Goal: Transaction & Acquisition: Book appointment/travel/reservation

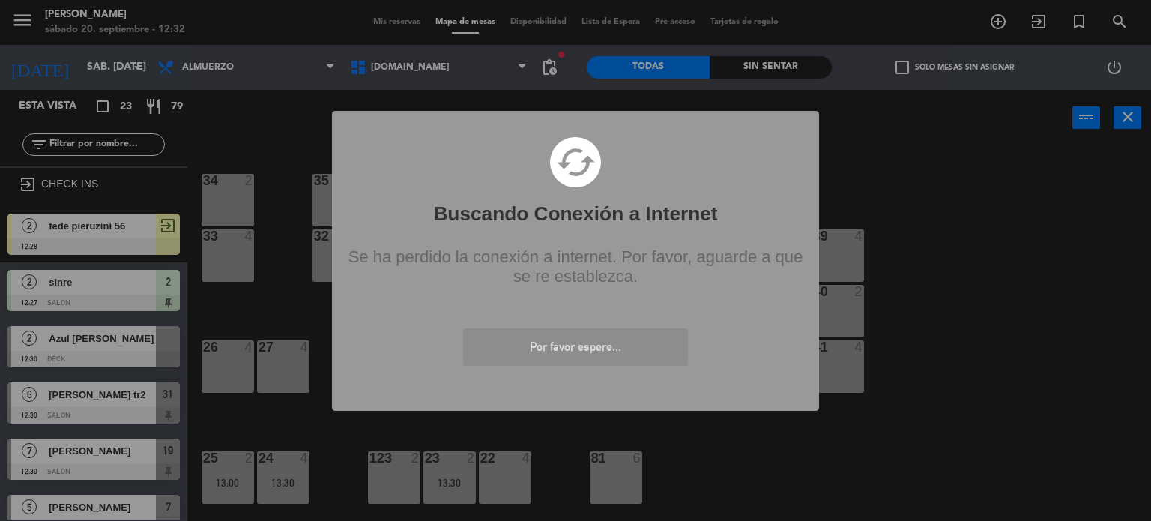
click at [247, 275] on div "? ! i Buscando Conexión a Internet × cached Se ha perdido la conexión a interne…" at bounding box center [575, 260] width 1151 height 521
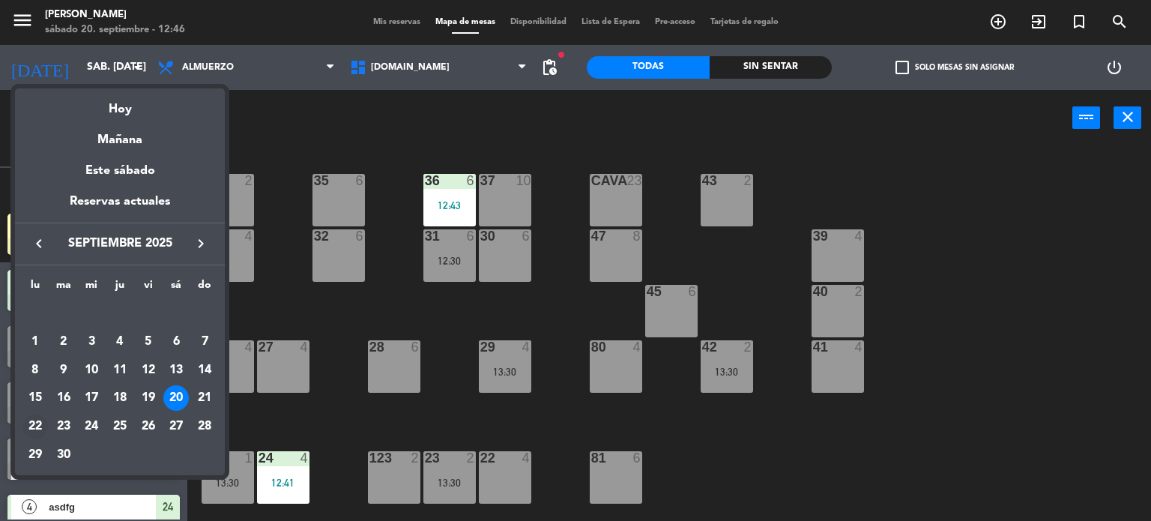
click at [40, 417] on div "22" at bounding box center [34, 426] width 25 height 25
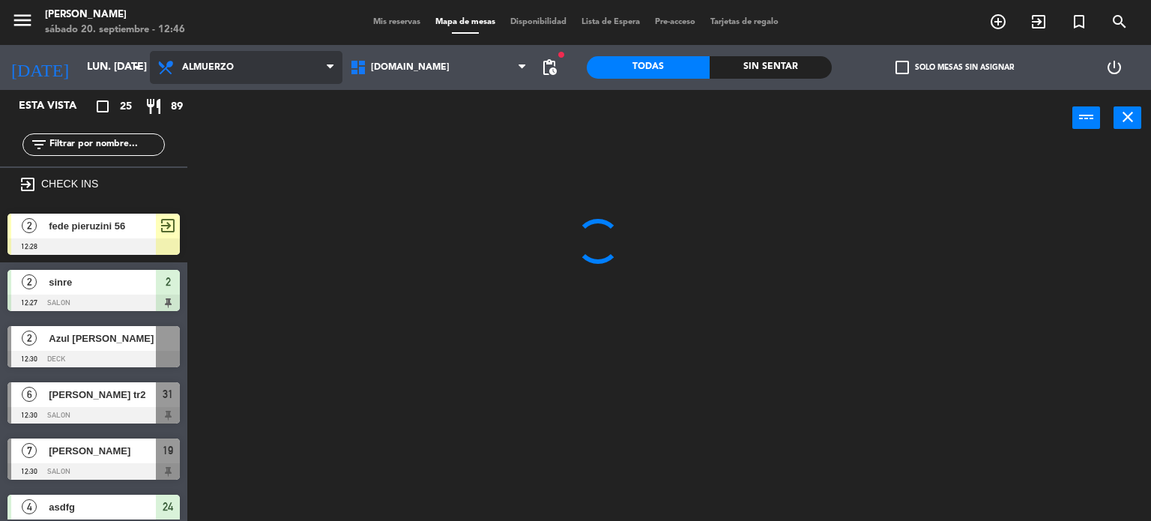
click at [217, 72] on span "Almuerzo" at bounding box center [246, 67] width 193 height 33
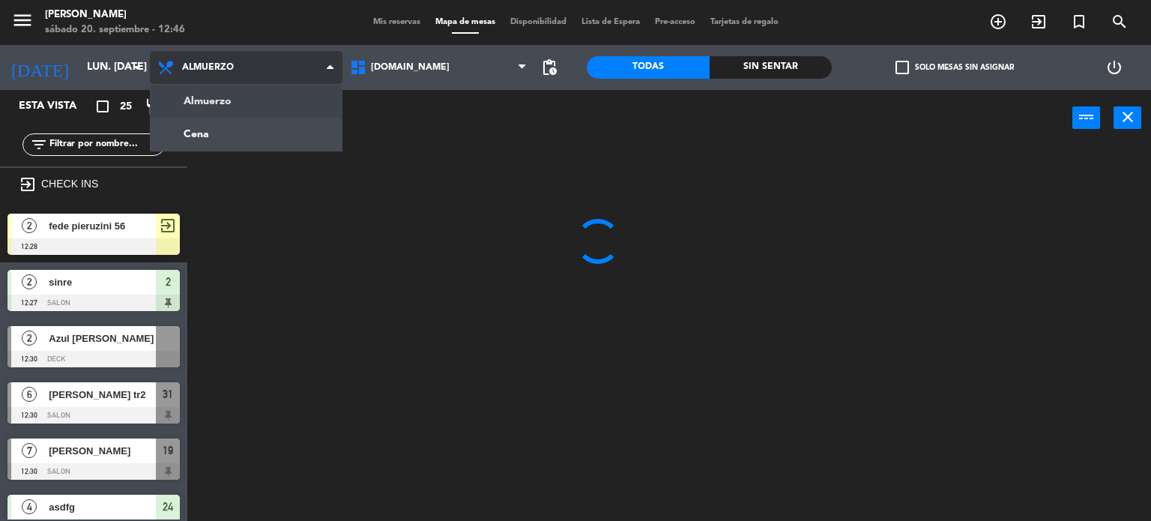
click at [223, 103] on ng-component "menu Gardiner sábado 20. septiembre - 12:46 Mis reservas Mapa de mesas Disponib…" at bounding box center [575, 261] width 1151 height 522
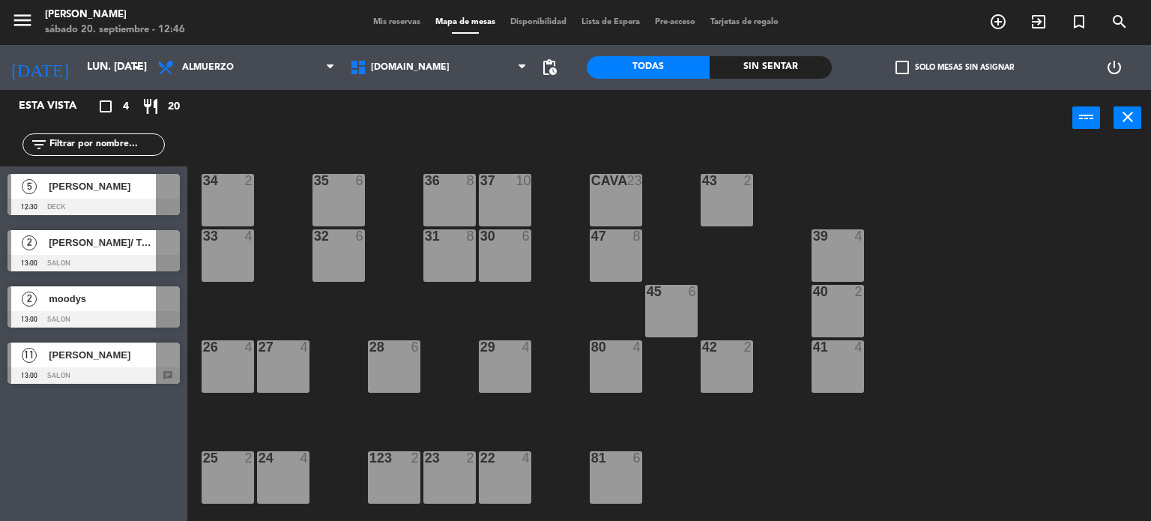
click at [220, 91] on div "power_input close" at bounding box center [629, 118] width 885 height 57
click at [209, 74] on span "Almuerzo" at bounding box center [246, 67] width 193 height 33
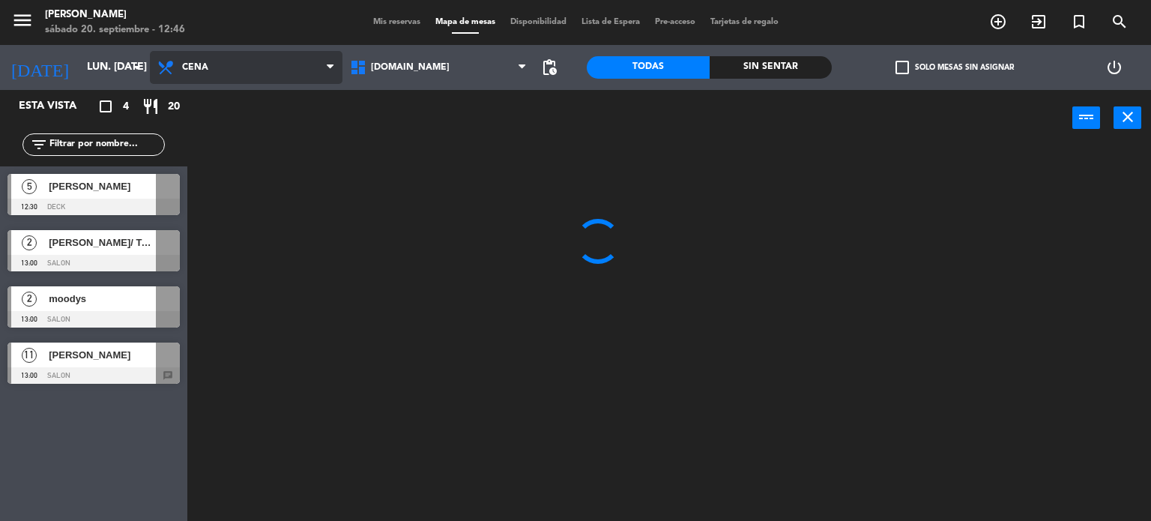
click at [204, 137] on ng-component "menu Gardiner sábado 20. septiembre - 12:46 Mis reservas Mapa de mesas Disponib…" at bounding box center [575, 261] width 1151 height 522
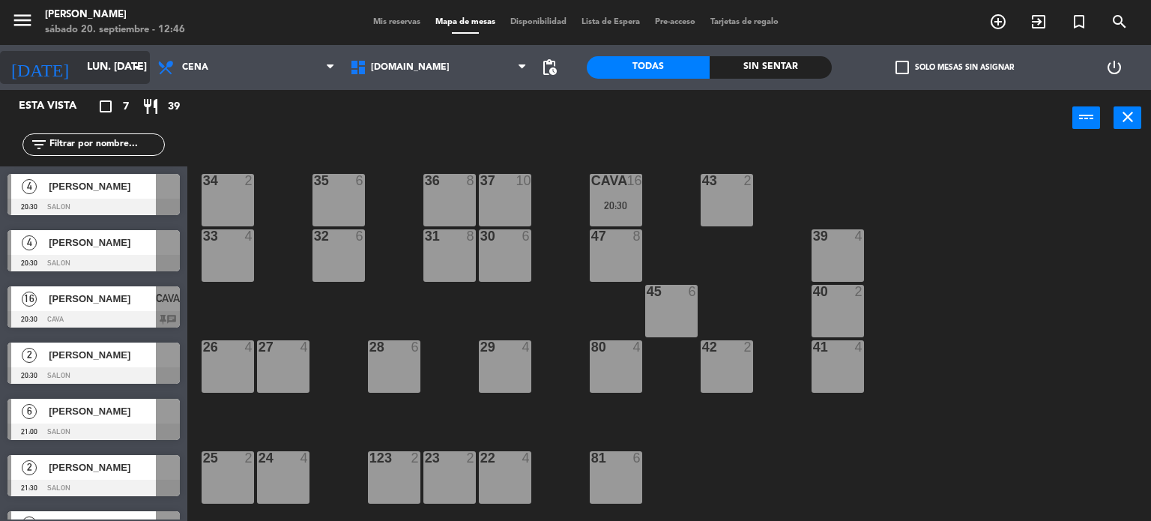
click at [119, 73] on input "lun. [DATE]" at bounding box center [150, 67] width 142 height 27
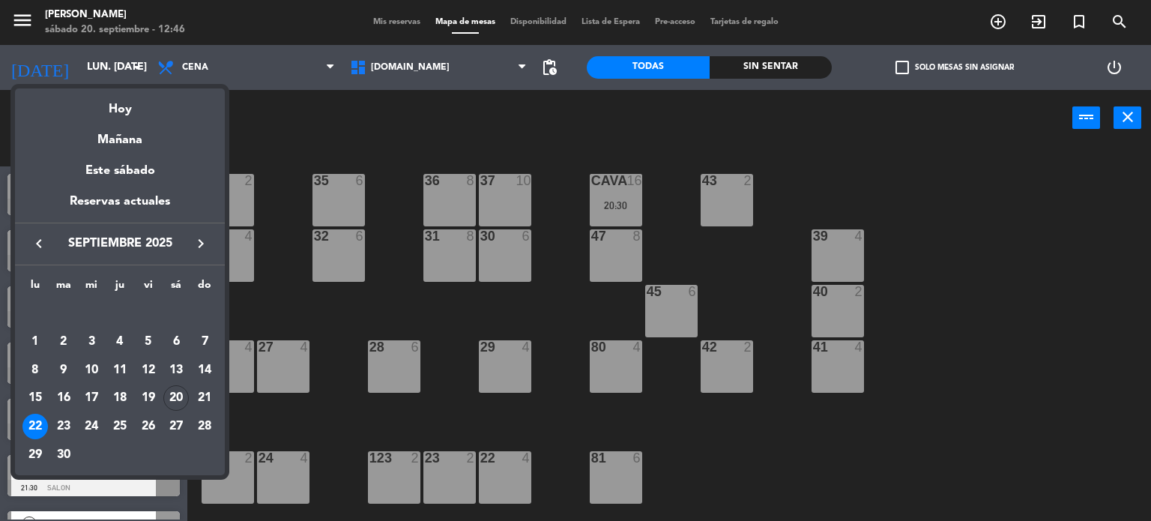
click at [135, 104] on div "Hoy" at bounding box center [120, 103] width 210 height 31
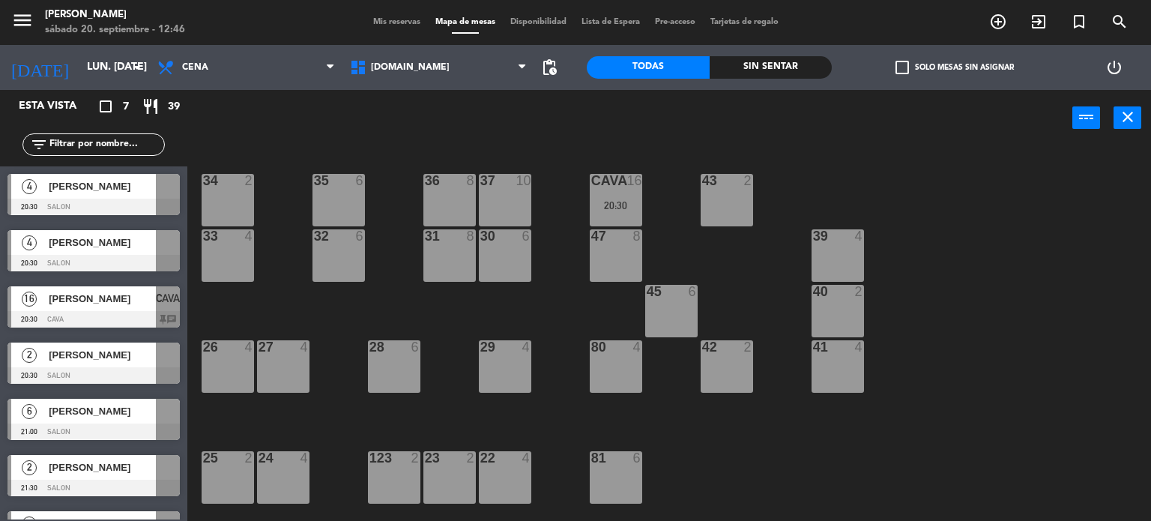
type input "sáb. [DATE]"
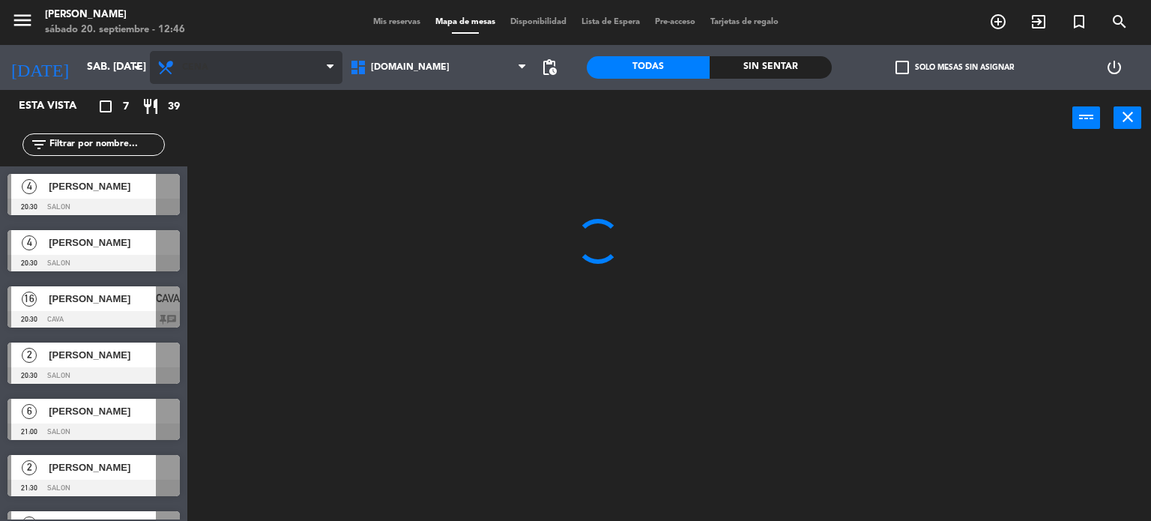
click at [183, 86] on div "Almuerzo Cena Cena Almuerzo Cena" at bounding box center [246, 67] width 193 height 45
click at [201, 71] on span "Cena" at bounding box center [195, 67] width 26 height 10
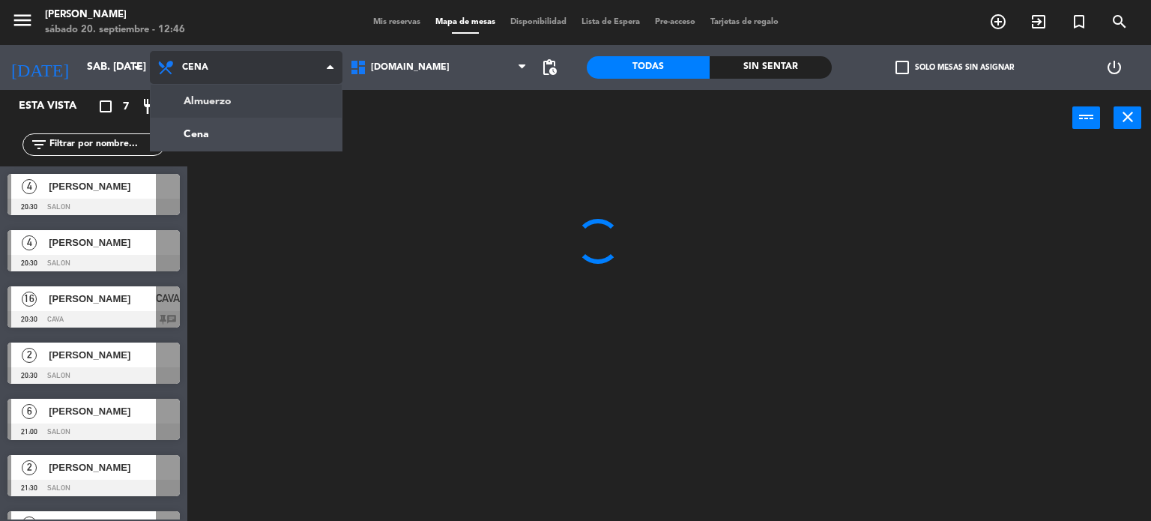
click at [198, 109] on ng-component "menu Gardiner sábado 20. septiembre - 12:46 Mis reservas Mapa de mesas Disponib…" at bounding box center [575, 261] width 1151 height 522
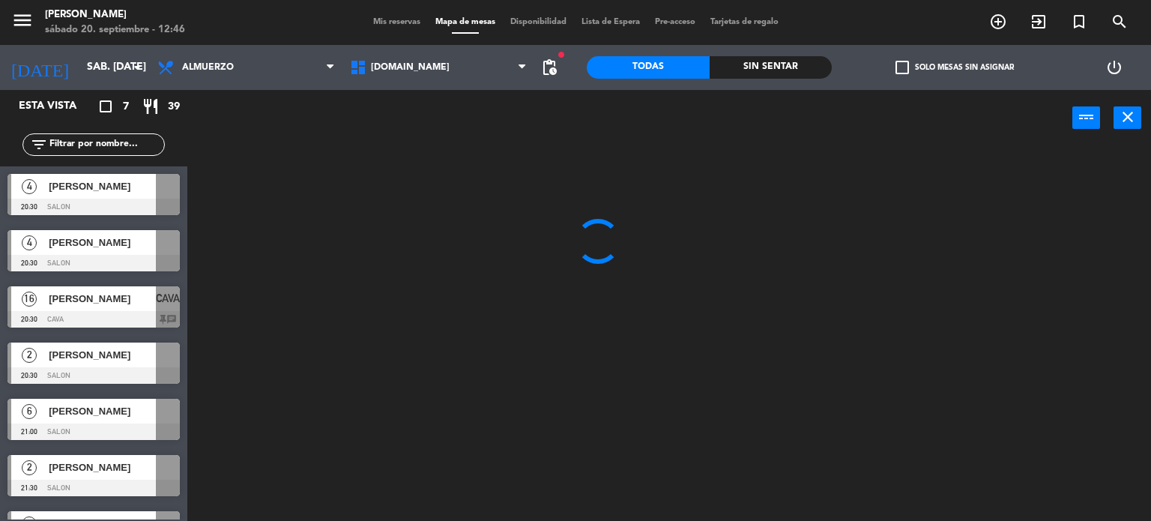
click at [110, 161] on div "filter_list" at bounding box center [93, 144] width 187 height 43
click at [111, 149] on input "text" at bounding box center [106, 144] width 116 height 16
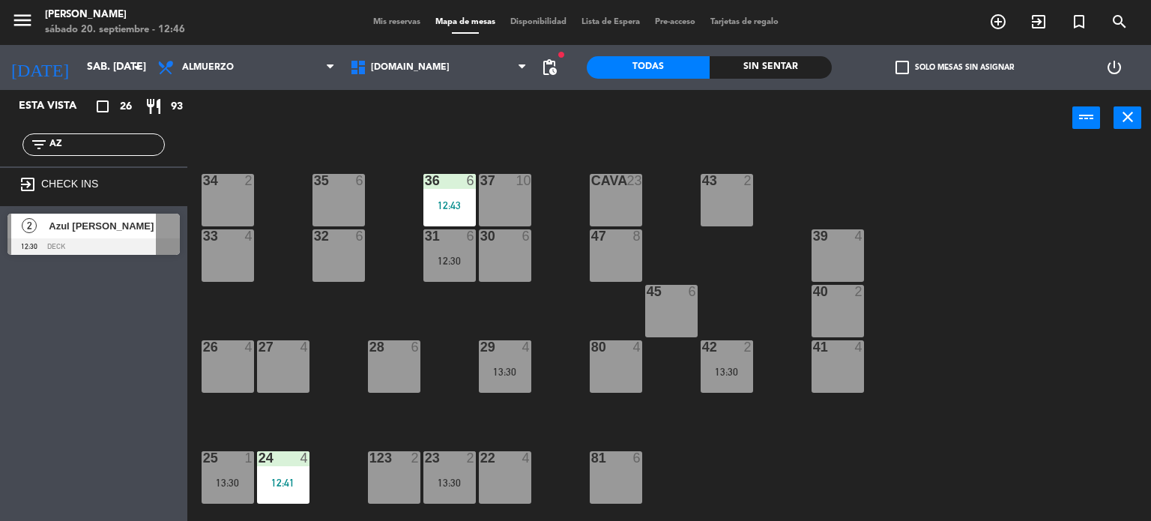
type input "AZ"
click at [0, 342] on div "Esta vista crop_square 26 restaurant 93 filter_list AZ exit_to_app CHECK INS 2 …" at bounding box center [93, 305] width 187 height 431
click at [61, 232] on span "Azul [PERSON_NAME]" at bounding box center [102, 226] width 107 height 16
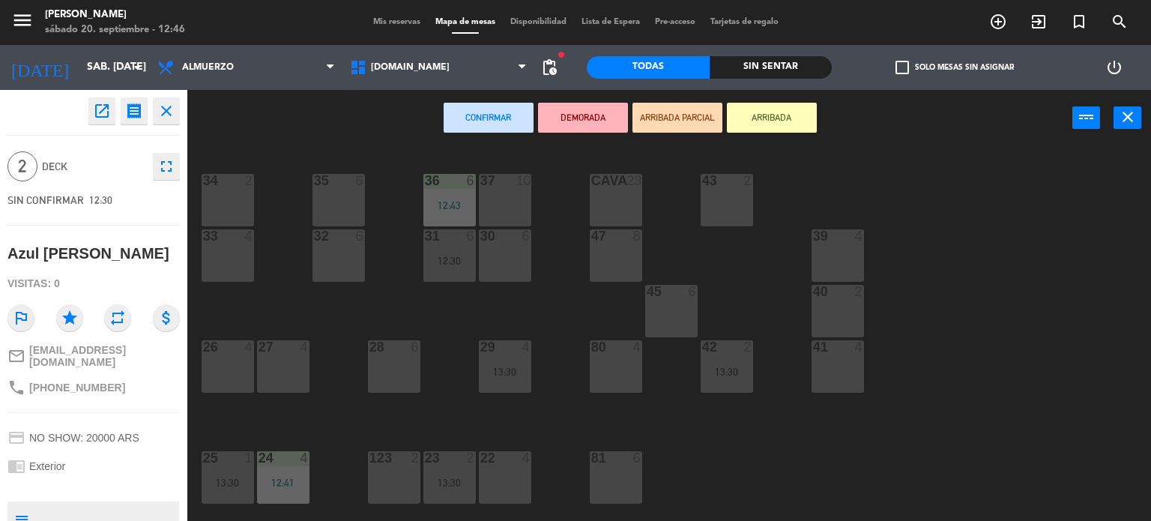
click at [772, 121] on button "ARRIBADA" at bounding box center [772, 118] width 90 height 30
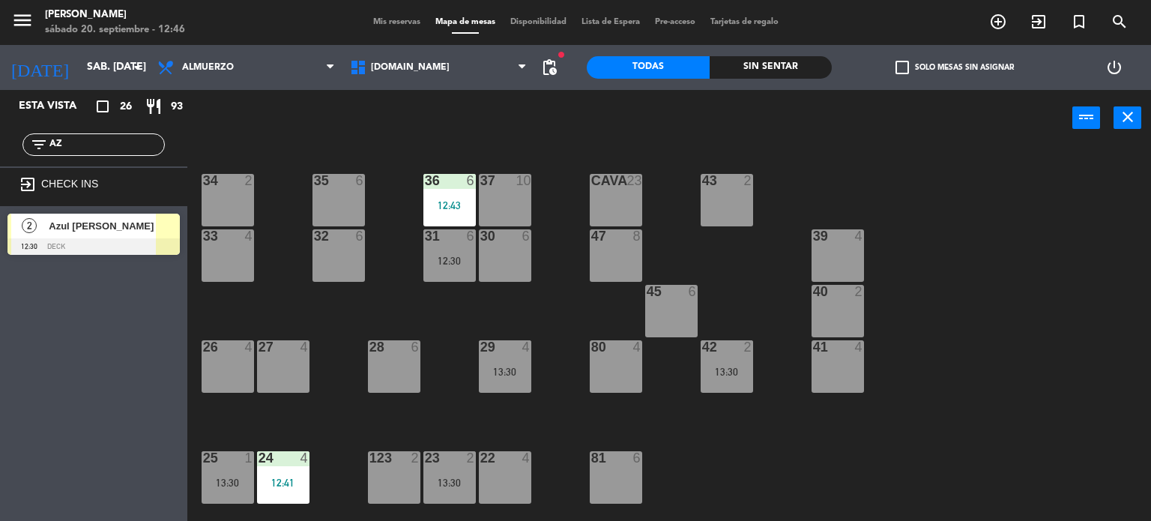
scroll to position [225, 0]
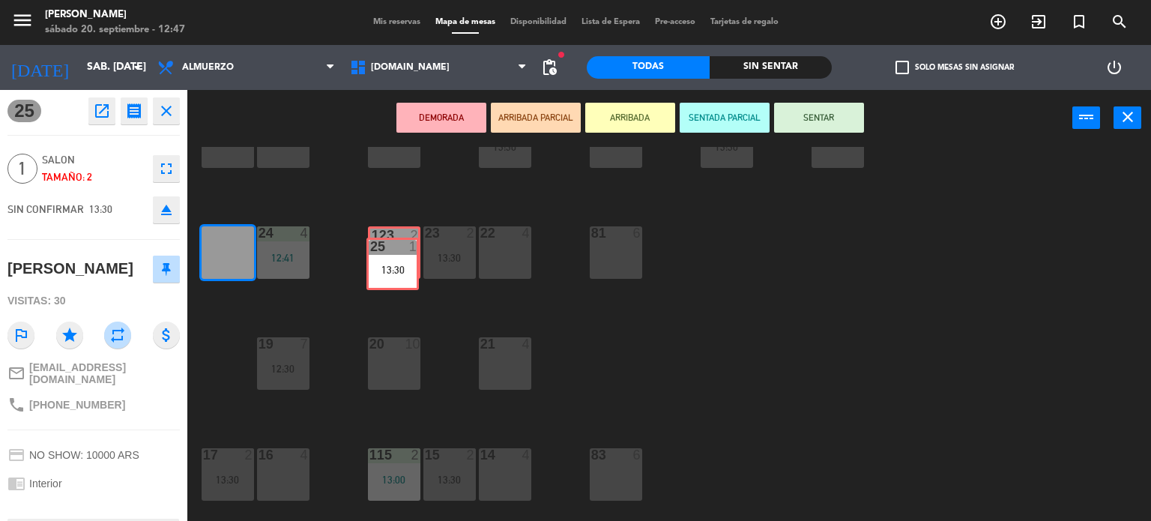
drag, startPoint x: 249, startPoint y: 266, endPoint x: 410, endPoint y: 272, distance: 161.3
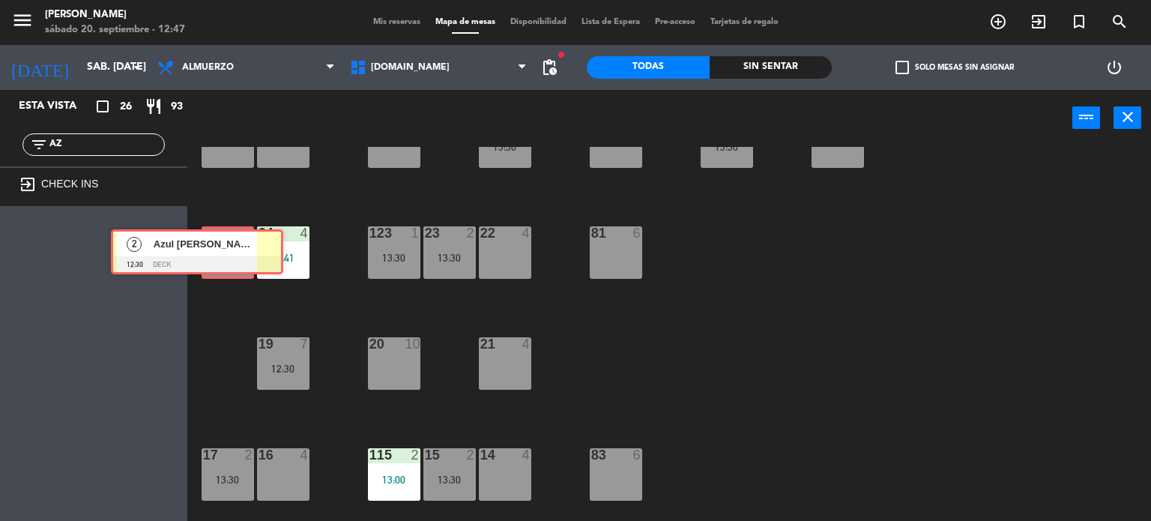
drag, startPoint x: 106, startPoint y: 230, endPoint x: 209, endPoint y: 247, distance: 104.7
click at [209, 247] on div "Esta vista crop_square 26 restaurant 93 filter_list AZ exit_to_app CHECK INS 2 …" at bounding box center [575, 306] width 1151 height 432
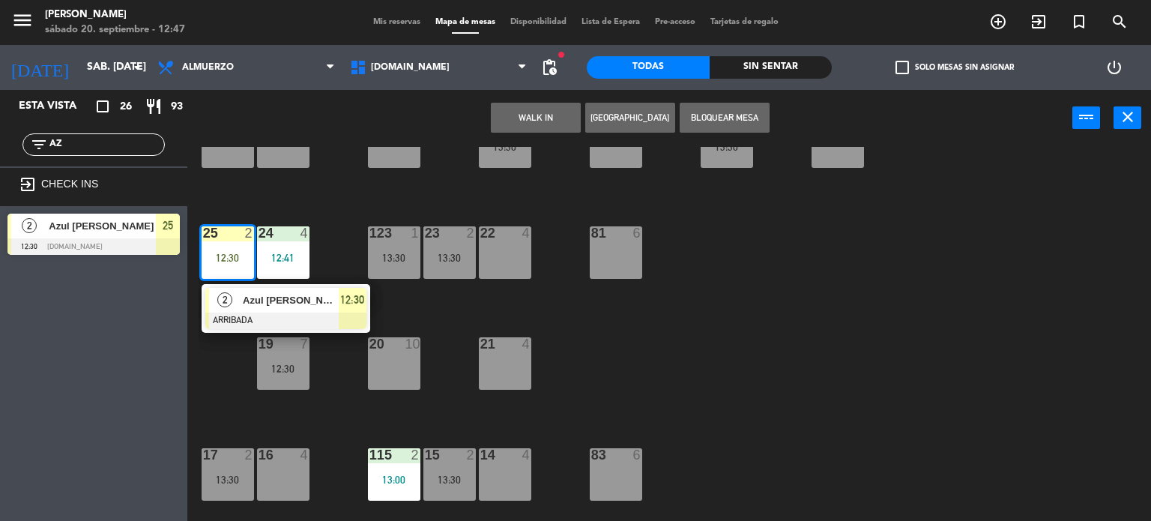
click at [237, 310] on div "2" at bounding box center [225, 300] width 32 height 25
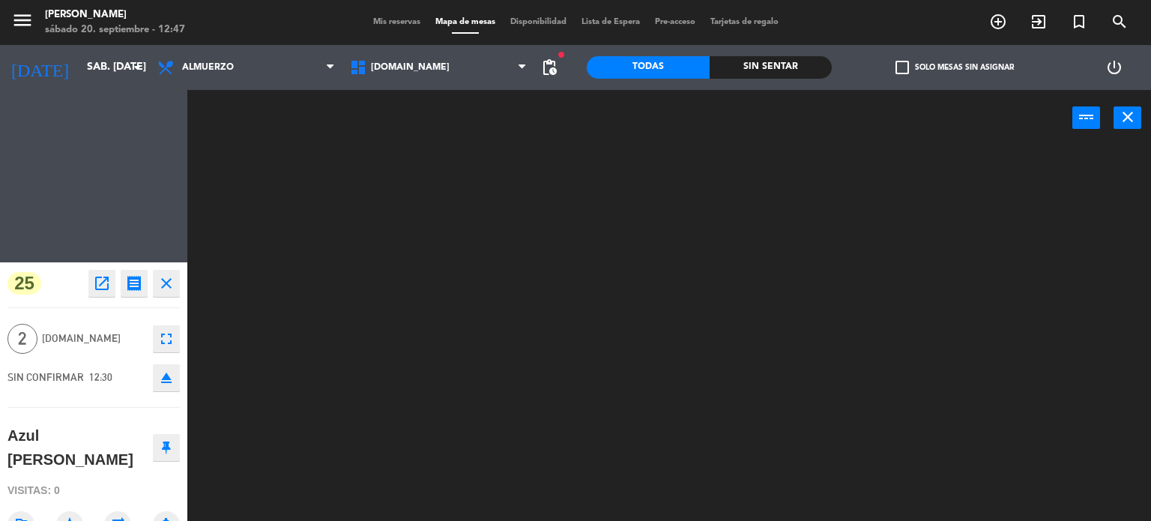
scroll to position [0, 0]
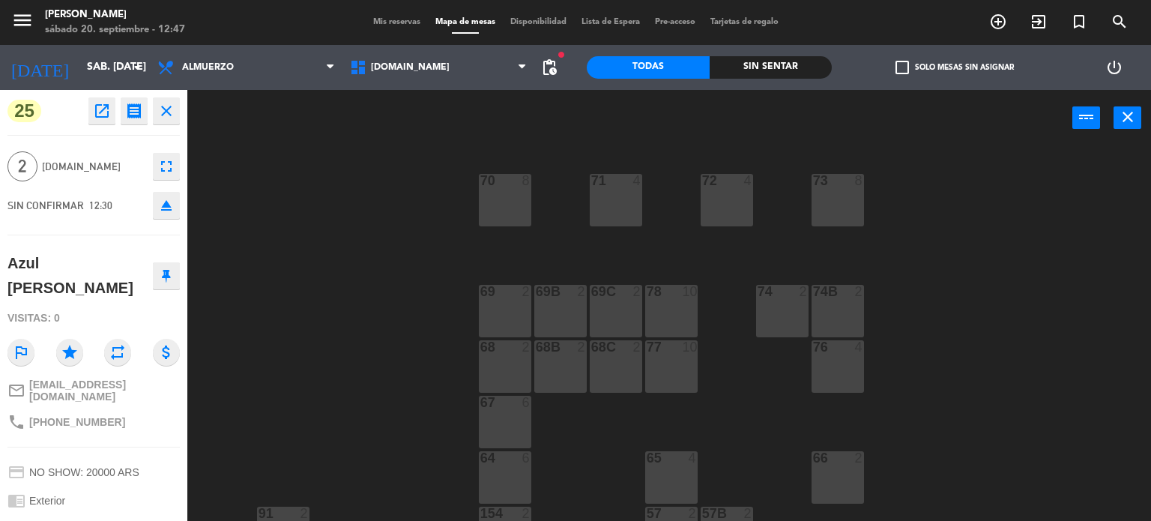
click at [941, 268] on div "71 4 72 4 73 8 70 8 74 2 74B 2 69 2 69B 2 69C 2 78 10 77 10 76 4 68 2 68B 2 68C…" at bounding box center [675, 334] width 953 height 375
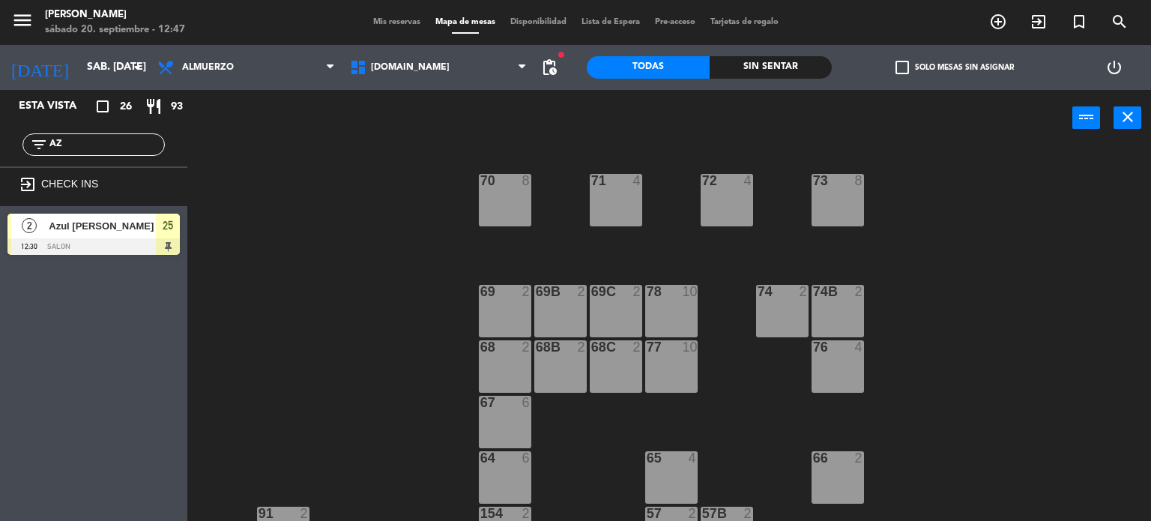
drag, startPoint x: 108, startPoint y: 140, endPoint x: 0, endPoint y: 186, distance: 117.2
click at [0, 186] on div "Esta vista crop_square 26 restaurant 93 filter_list AZ exit_to_app CHECK INS 2 …" at bounding box center [93, 176] width 187 height 172
type input "CRIS"
click at [297, 335] on div "71 4 72 4 73 8 70 8 74 2 74B 2 69 2 69B 2 69C 2 78 10 77 10 76 4 68 2 68B 2 68C…" at bounding box center [675, 334] width 953 height 375
click at [118, 242] on div at bounding box center [93, 246] width 172 height 16
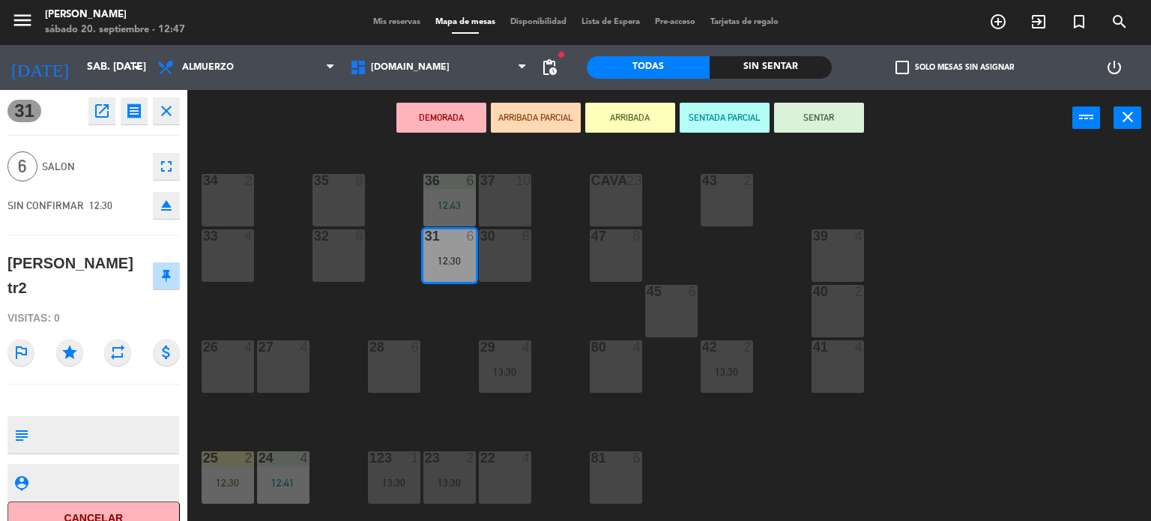
click at [641, 121] on button "ARRIBADA" at bounding box center [630, 118] width 90 height 30
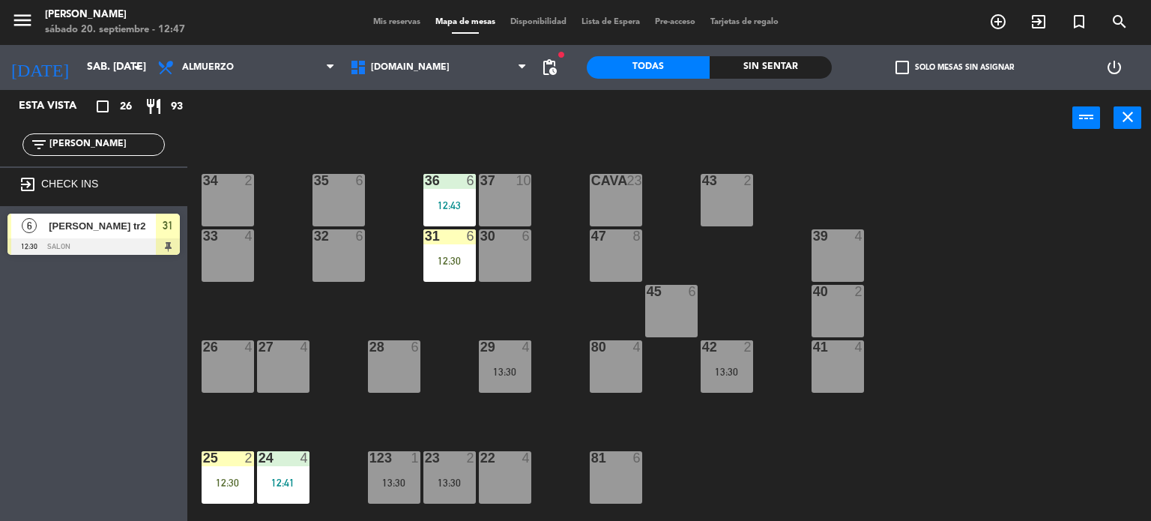
click at [456, 307] on div "34 2 35 6 36 6 12:43 43 2 37 10 CAVA 23 33 4 32 6 31 6 12:30 30 6 47 8 39 4 45 …" at bounding box center [675, 334] width 953 height 375
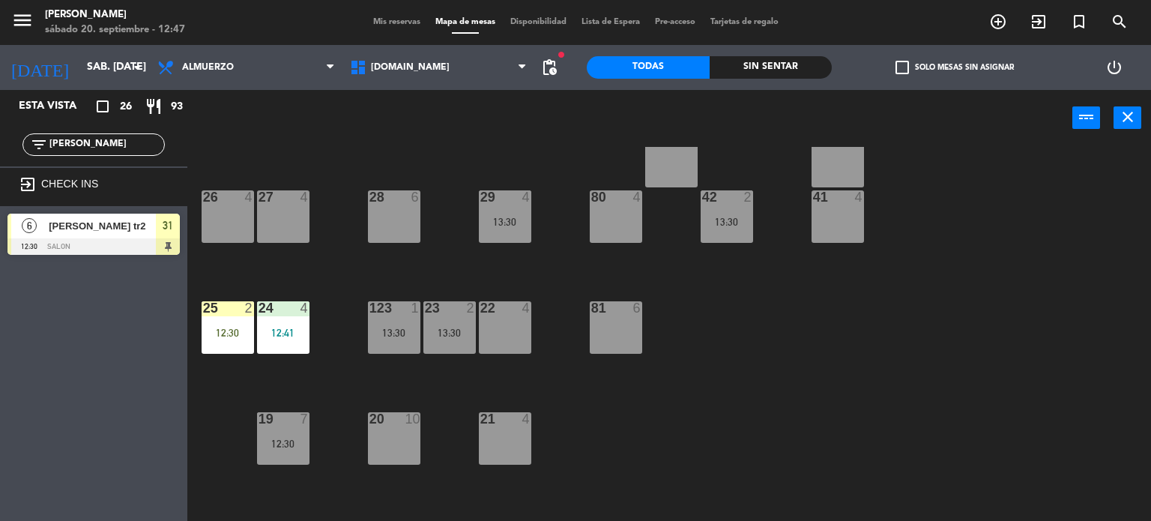
click at [226, 320] on div "25 2 12:30" at bounding box center [228, 327] width 52 height 52
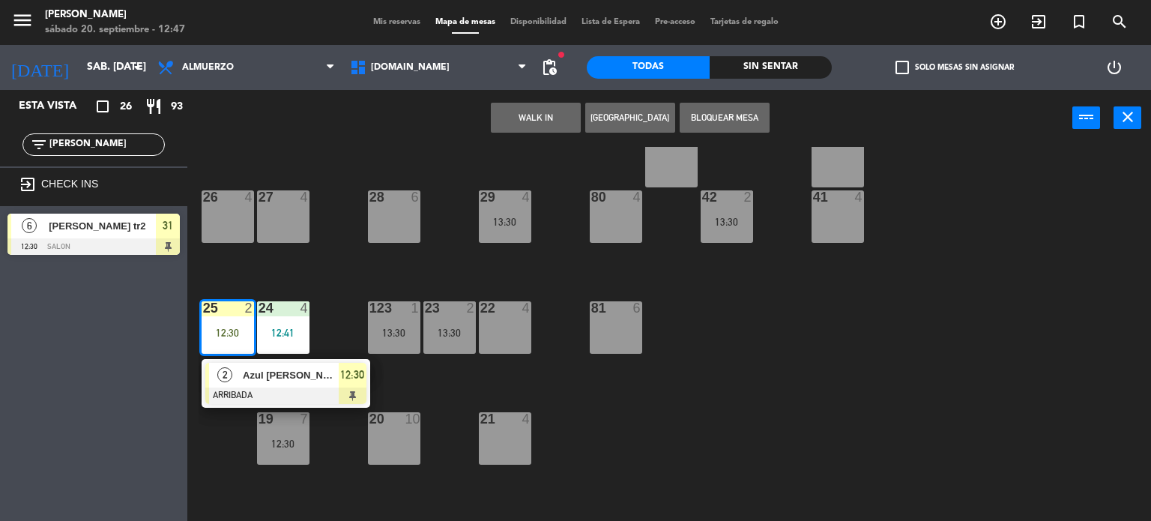
click at [255, 377] on span "Azul [PERSON_NAME]" at bounding box center [291, 375] width 96 height 16
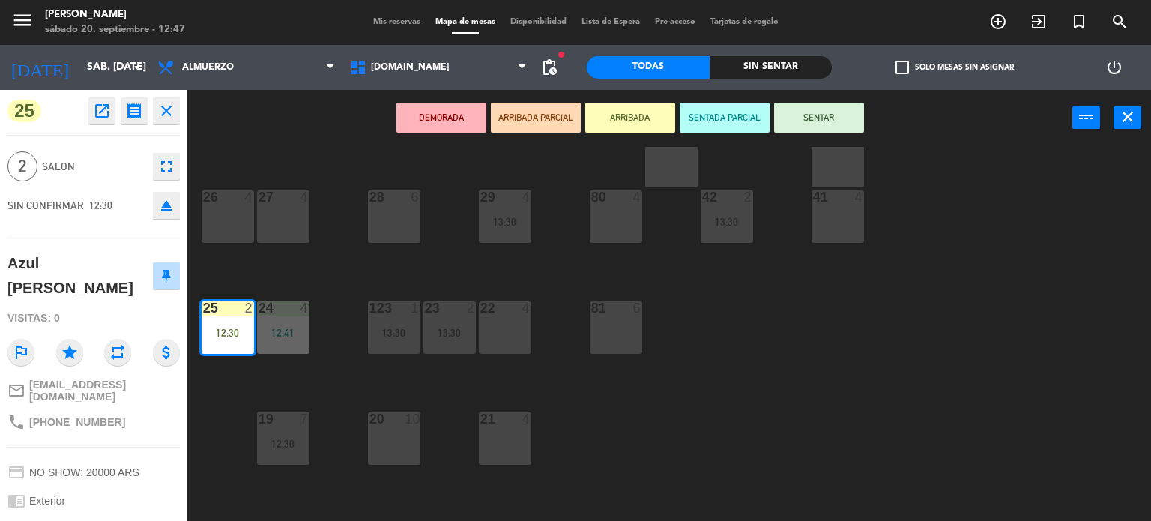
click at [848, 104] on button "SENTAR" at bounding box center [819, 118] width 90 height 30
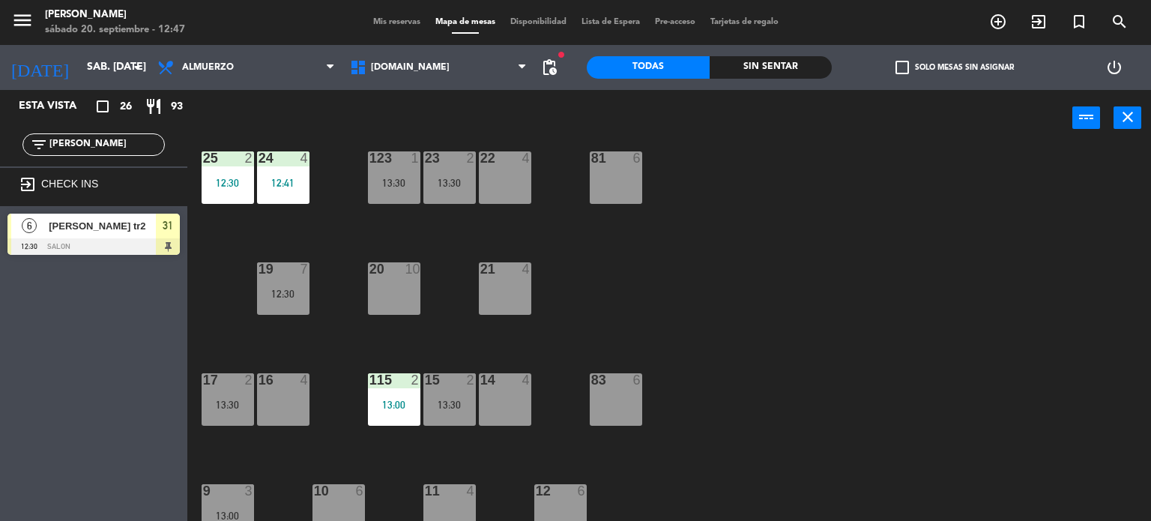
scroll to position [0, 0]
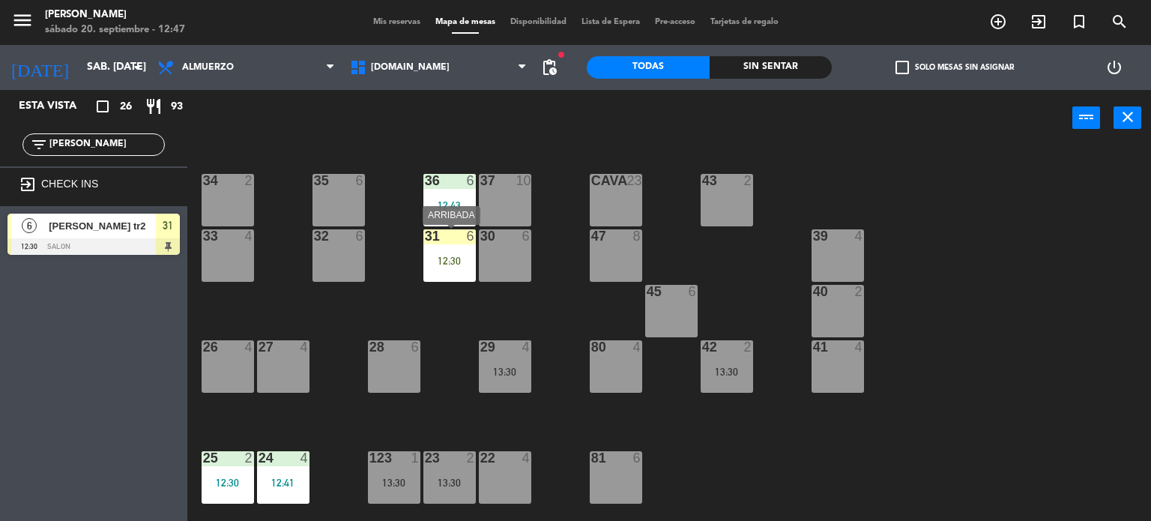
click at [468, 278] on div "31 6 12:30" at bounding box center [449, 255] width 52 height 52
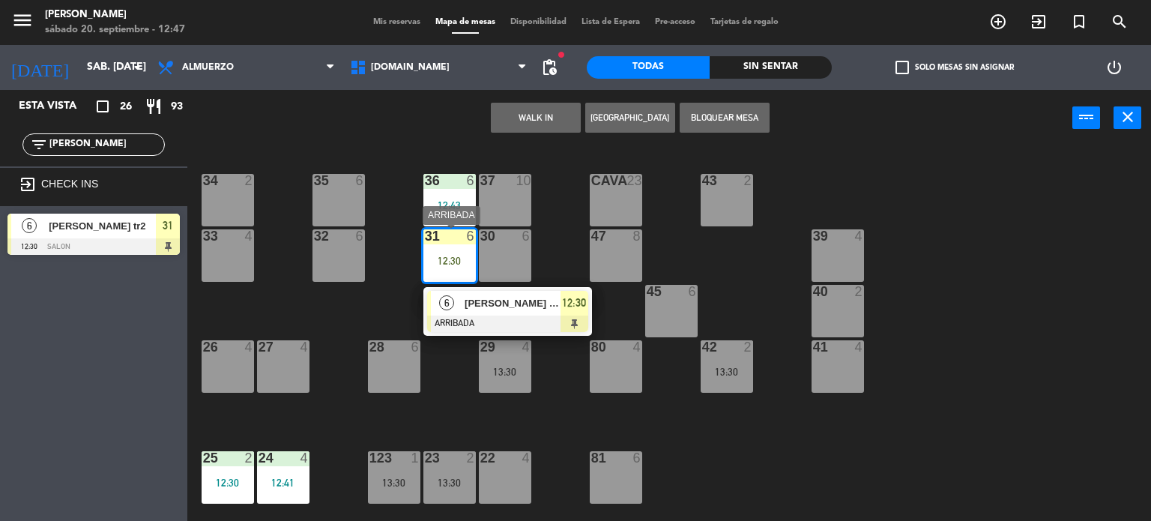
click at [561, 308] on div "12:30" at bounding box center [575, 303] width 28 height 25
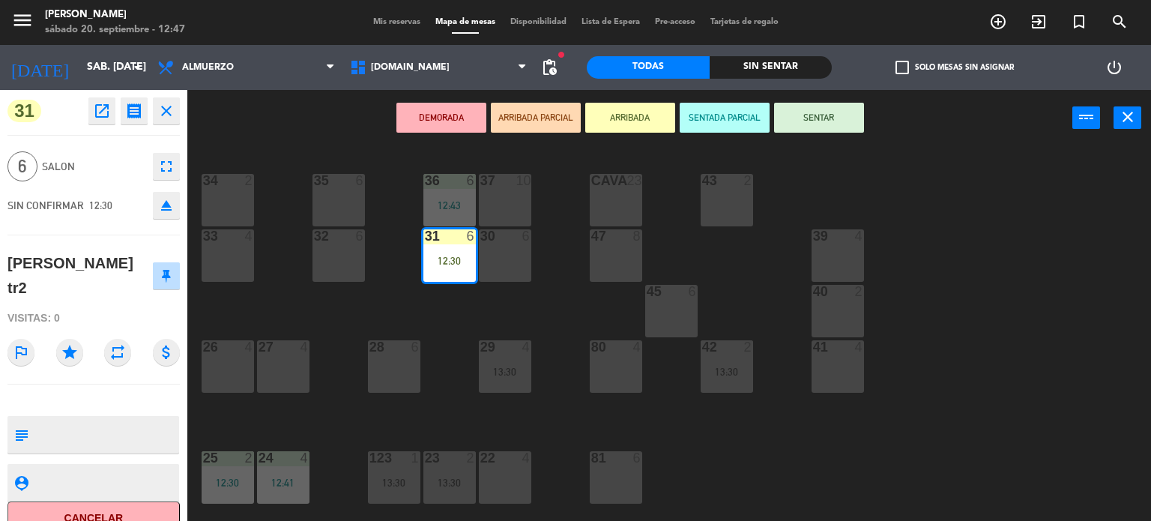
click at [824, 116] on button "SENTAR" at bounding box center [819, 118] width 90 height 30
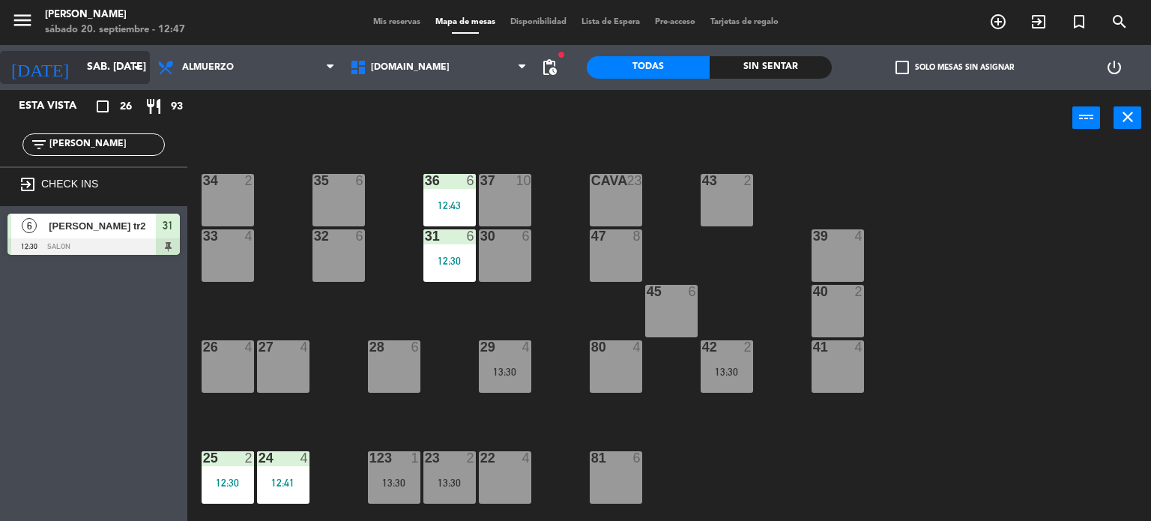
click at [81, 56] on input "sáb. [DATE]" at bounding box center [150, 67] width 142 height 27
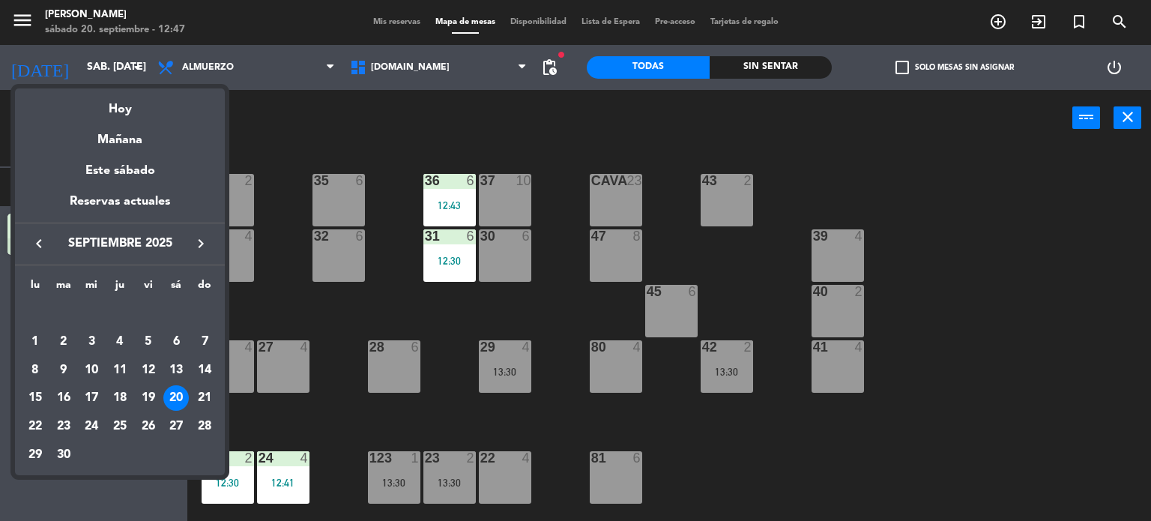
drag, startPoint x: 25, startPoint y: 423, endPoint x: 37, endPoint y: 418, distance: 13.5
click at [27, 423] on div "22" at bounding box center [34, 426] width 25 height 25
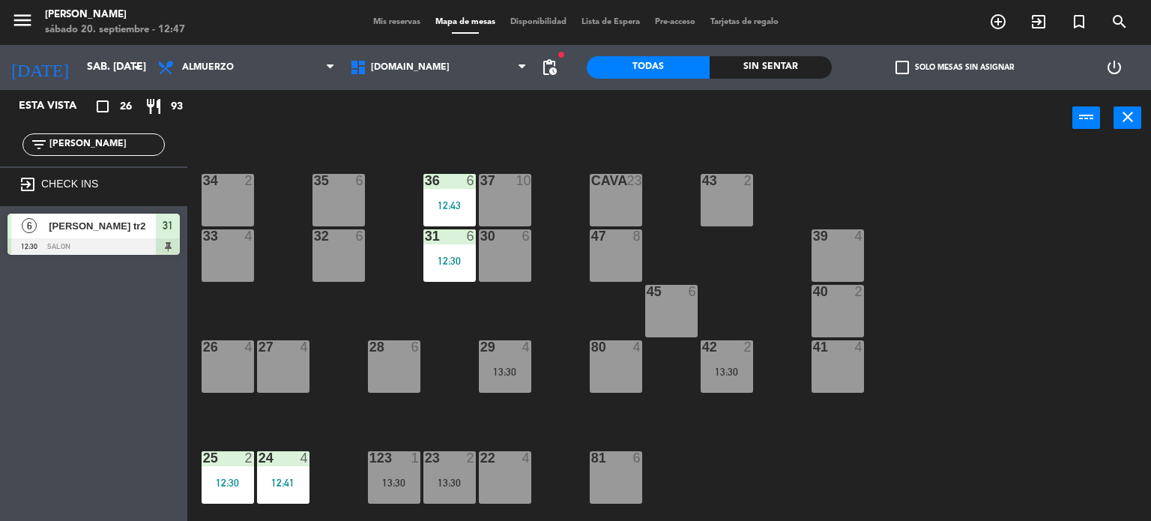
type input "lun. 22 sep."
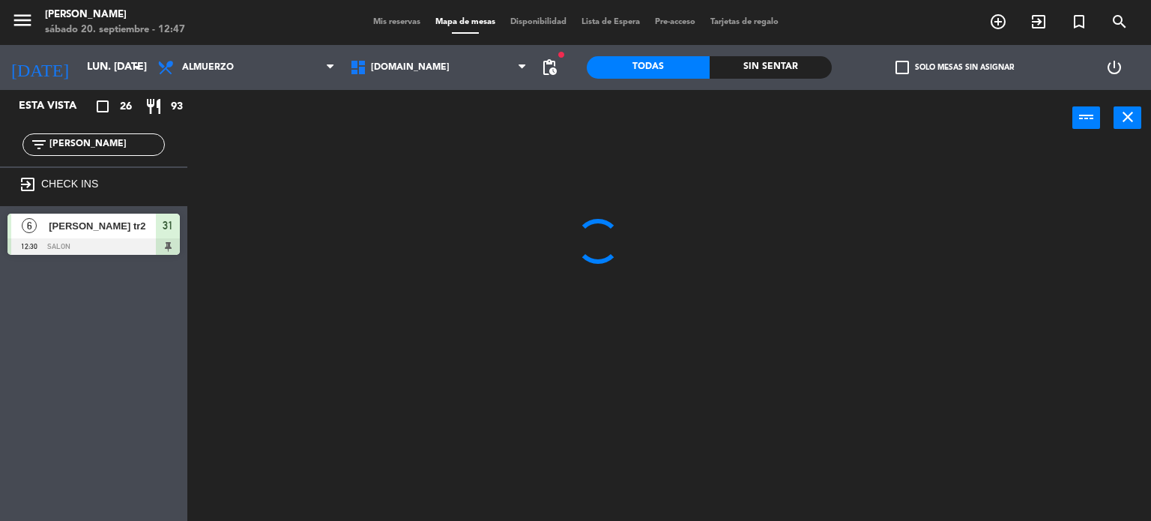
click at [213, 86] on div "Almuerzo Cena Almuerzo Almuerzo Cena" at bounding box center [246, 67] width 193 height 45
drag, startPoint x: 216, startPoint y: 75, endPoint x: 215, endPoint y: 107, distance: 32.2
click at [216, 83] on span "Almuerzo" at bounding box center [246, 67] width 193 height 33
click at [214, 125] on ng-component "menu Gardiner sábado 20. septiembre - 12:47 Mis reservas Mapa de mesas Disponib…" at bounding box center [575, 261] width 1151 height 522
drag, startPoint x: 83, startPoint y: 149, endPoint x: 0, endPoint y: 169, distance: 85.6
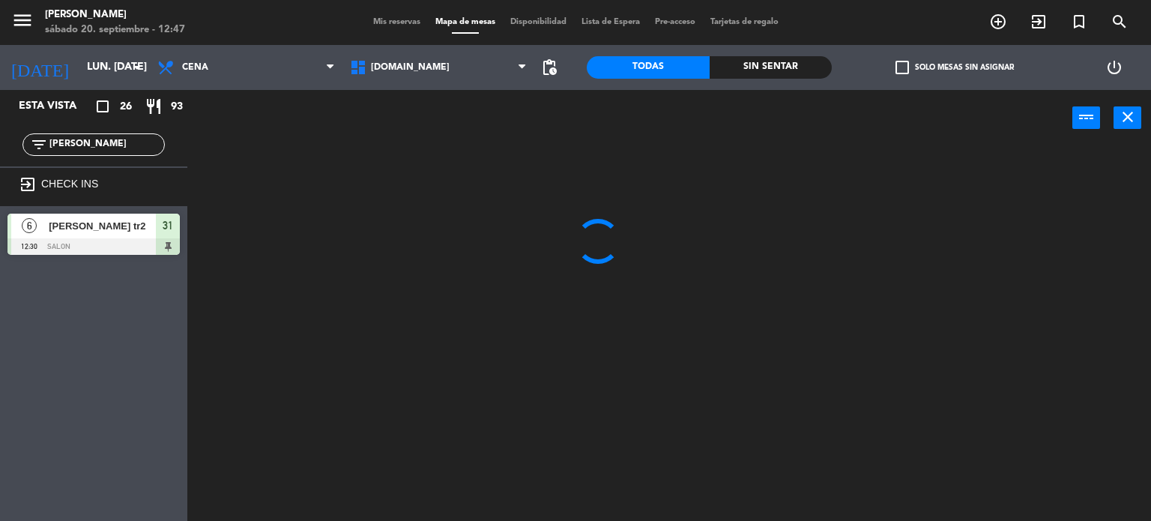
click at [0, 169] on div "Esta vista crop_square 26 restaurant 93 filter_list CRIS exit_to_app CHECK INS …" at bounding box center [93, 176] width 187 height 172
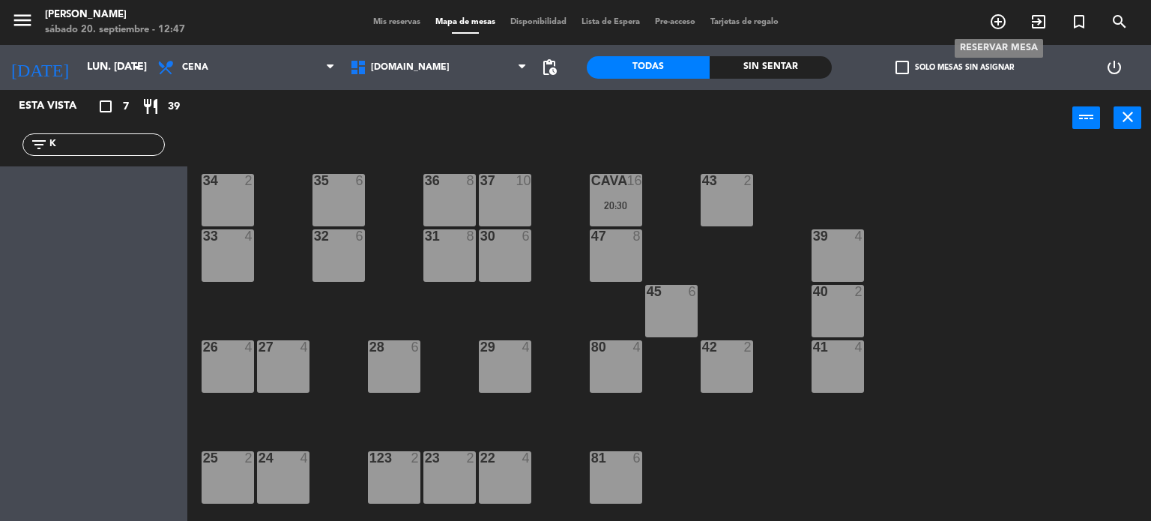
type input "K"
click at [998, 19] on icon "add_circle_outline" at bounding box center [998, 22] width 18 height 18
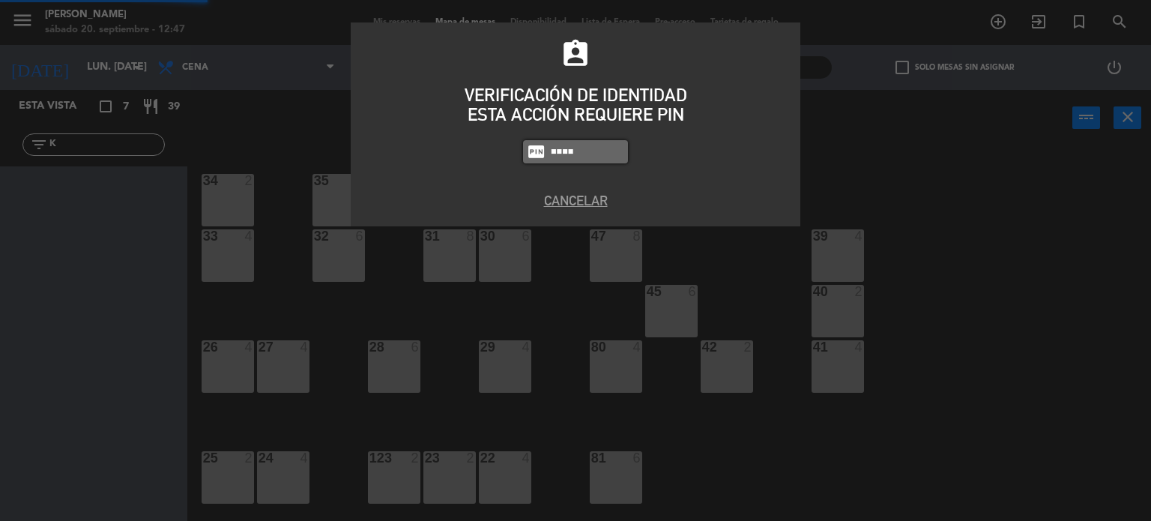
type input "4307"
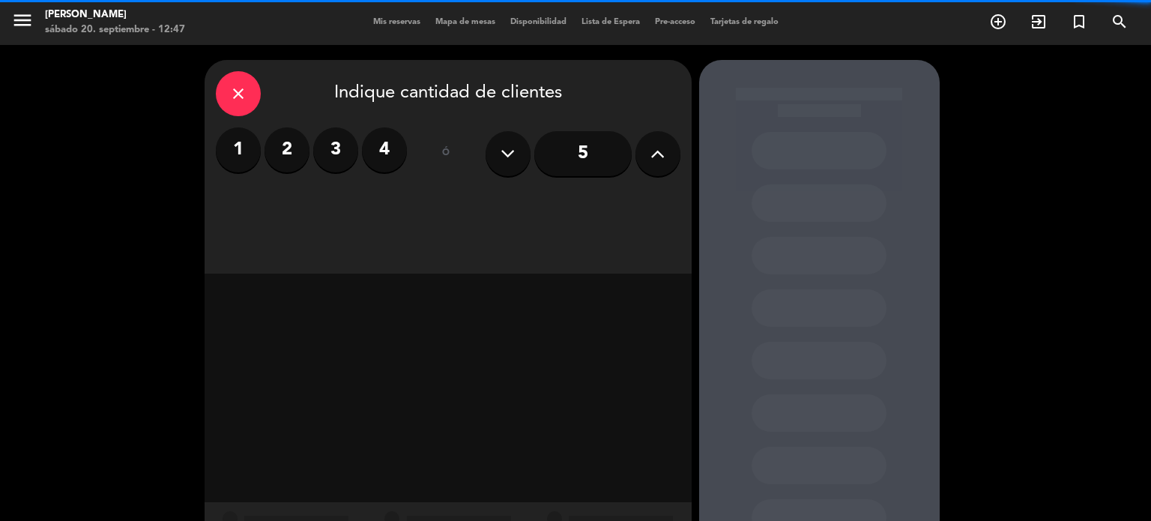
click at [660, 151] on icon at bounding box center [658, 153] width 14 height 22
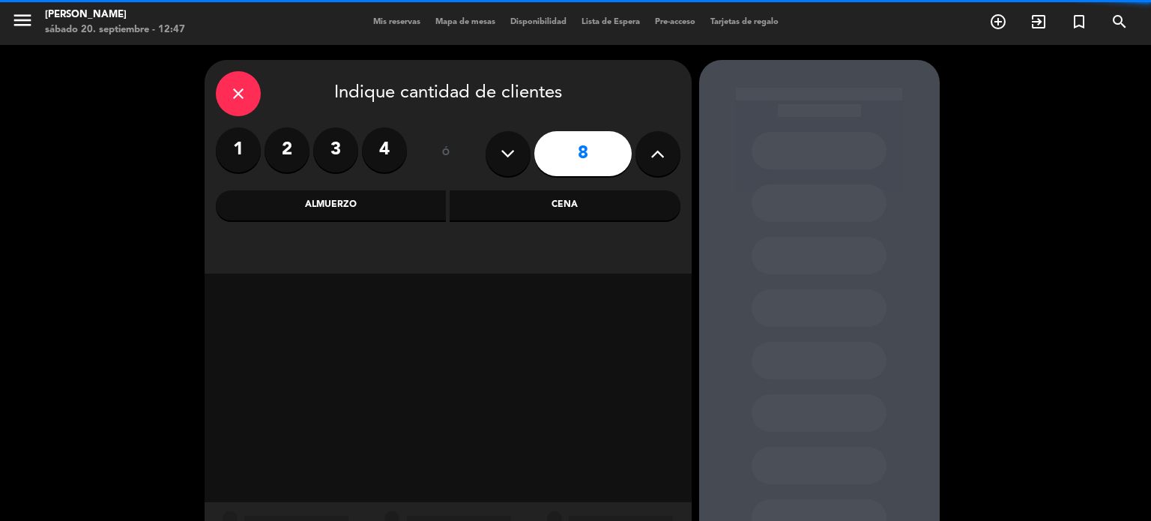
click at [660, 151] on icon at bounding box center [658, 153] width 14 height 22
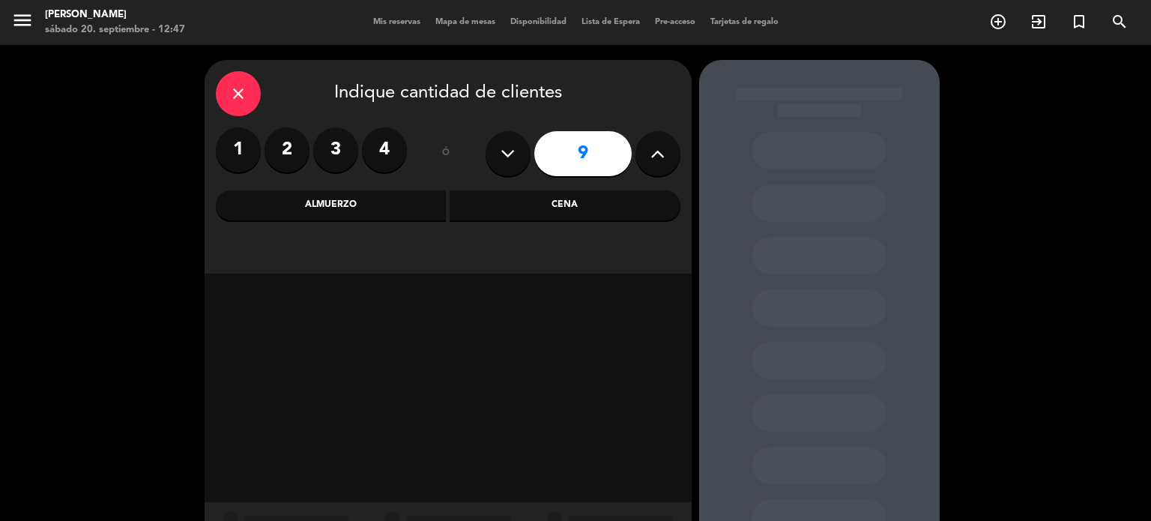
click at [660, 151] on icon at bounding box center [658, 153] width 14 height 22
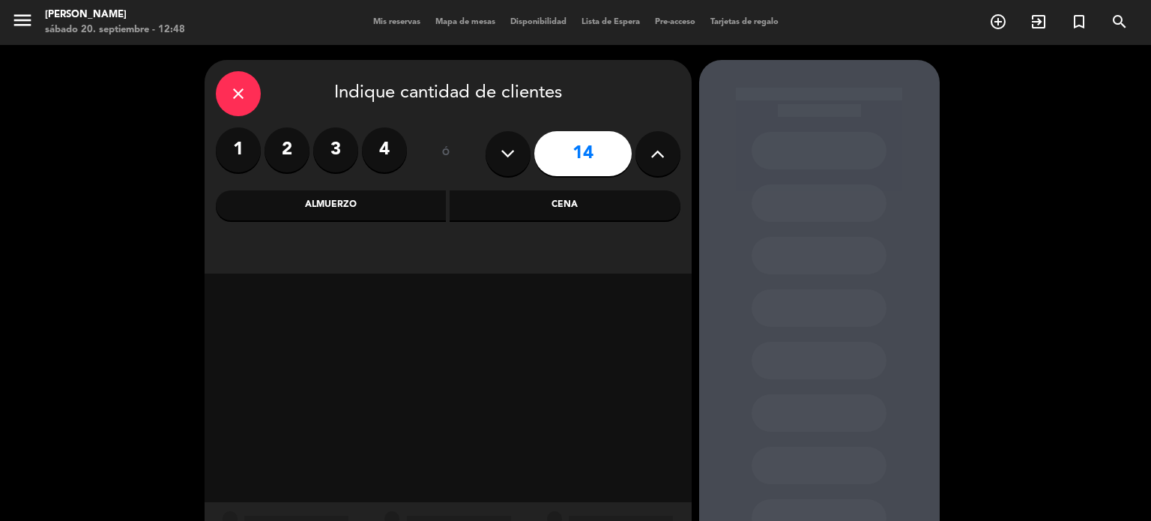
click at [660, 151] on icon at bounding box center [658, 153] width 14 height 22
click at [660, 152] on icon at bounding box center [658, 153] width 14 height 22
type input "16"
click at [537, 209] on div "Cena" at bounding box center [565, 205] width 231 height 30
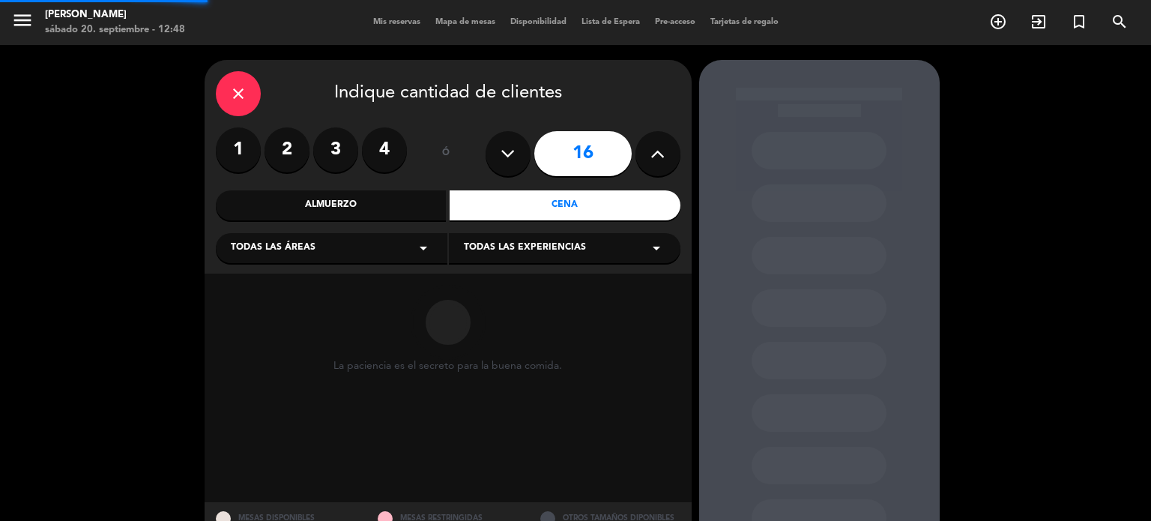
click at [383, 229] on div "close Indique cantidad de clientes 1 2 3 4 ó 16 Almuerzo Cena Todas las áreas a…" at bounding box center [448, 167] width 487 height 214
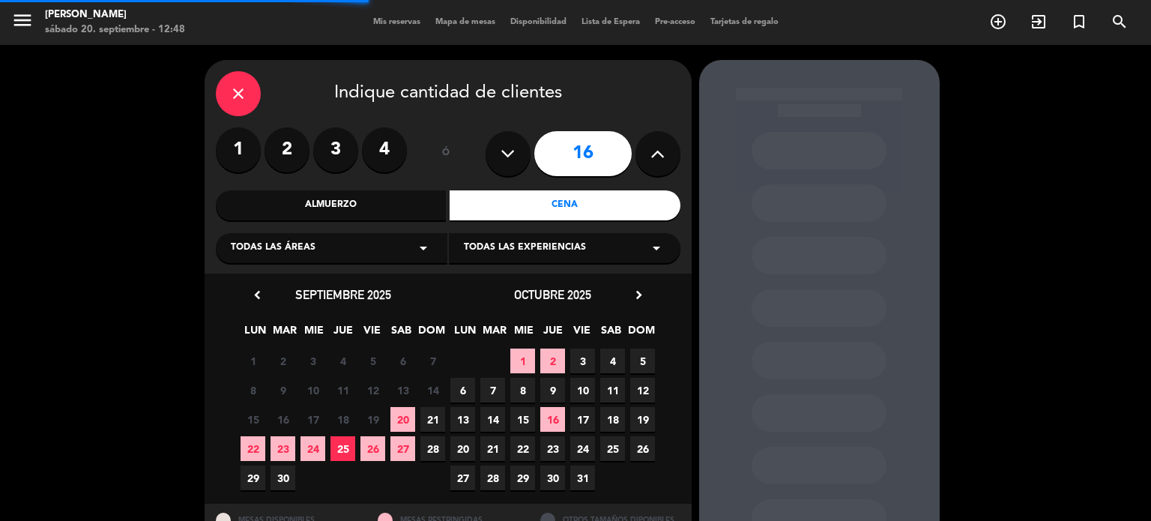
click at [340, 260] on div "Todas las áreas arrow_drop_down" at bounding box center [332, 248] width 232 height 30
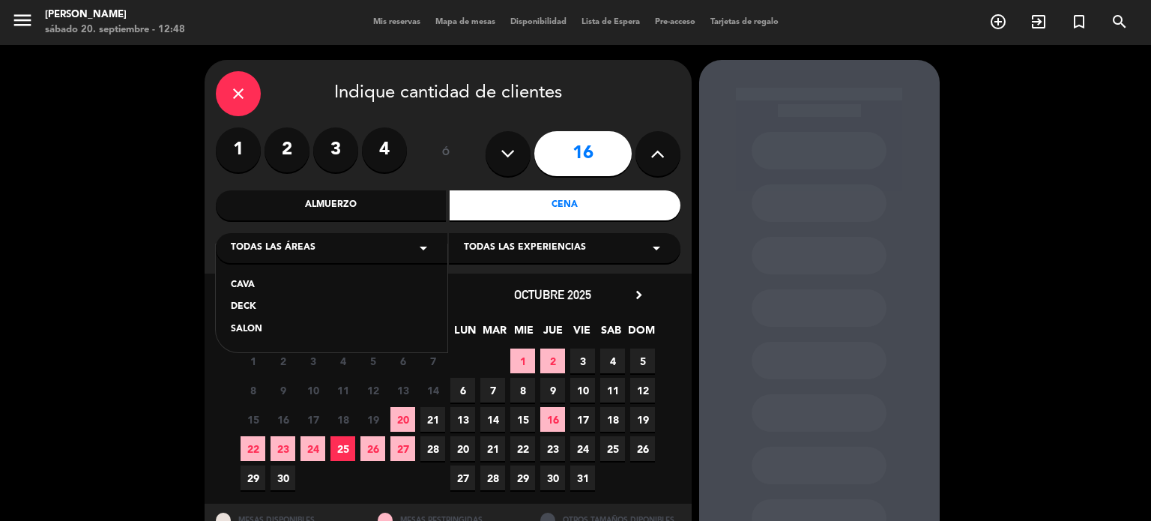
click at [251, 452] on span "22" at bounding box center [253, 448] width 25 height 25
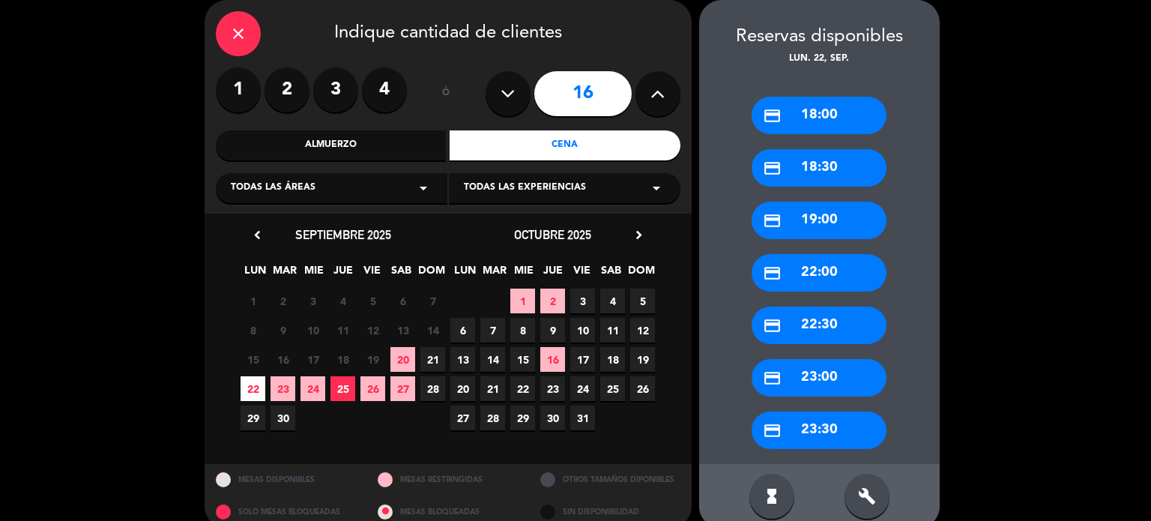
click at [358, 178] on div "Todas las áreas arrow_drop_down" at bounding box center [332, 188] width 232 height 30
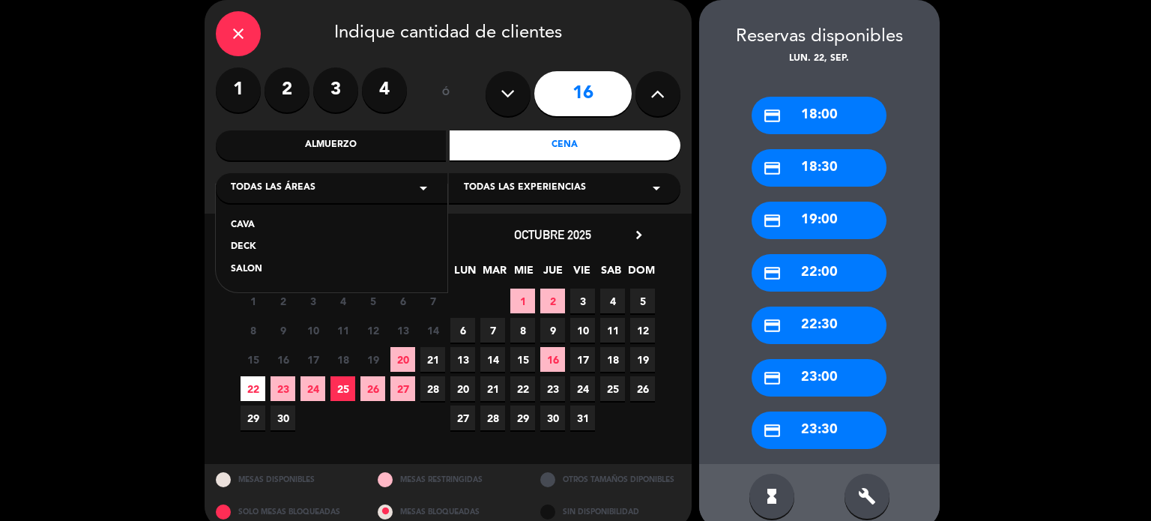
click at [252, 269] on div "SALON" at bounding box center [332, 269] width 202 height 15
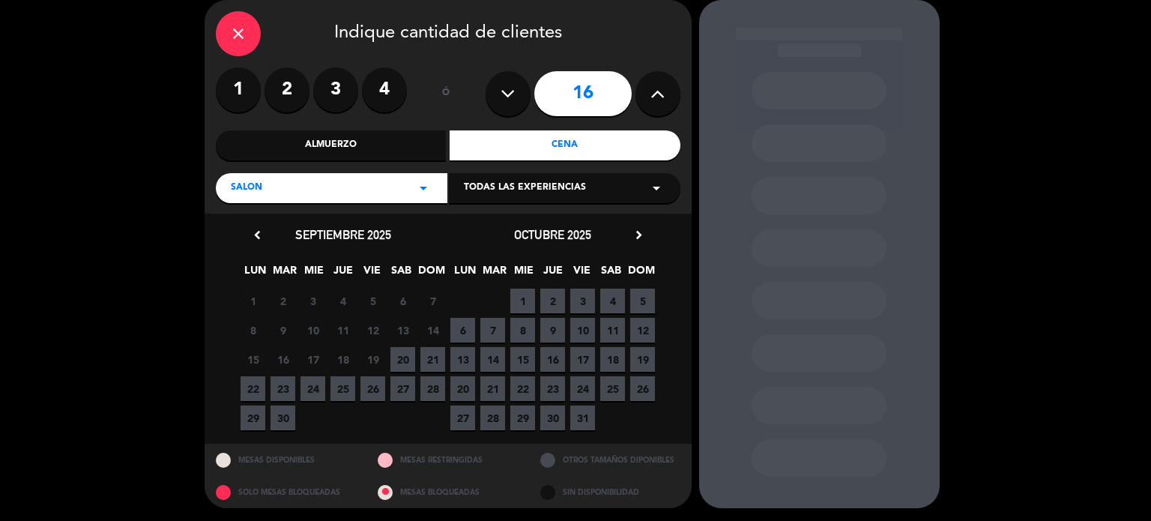
click at [256, 391] on span "22" at bounding box center [253, 388] width 25 height 25
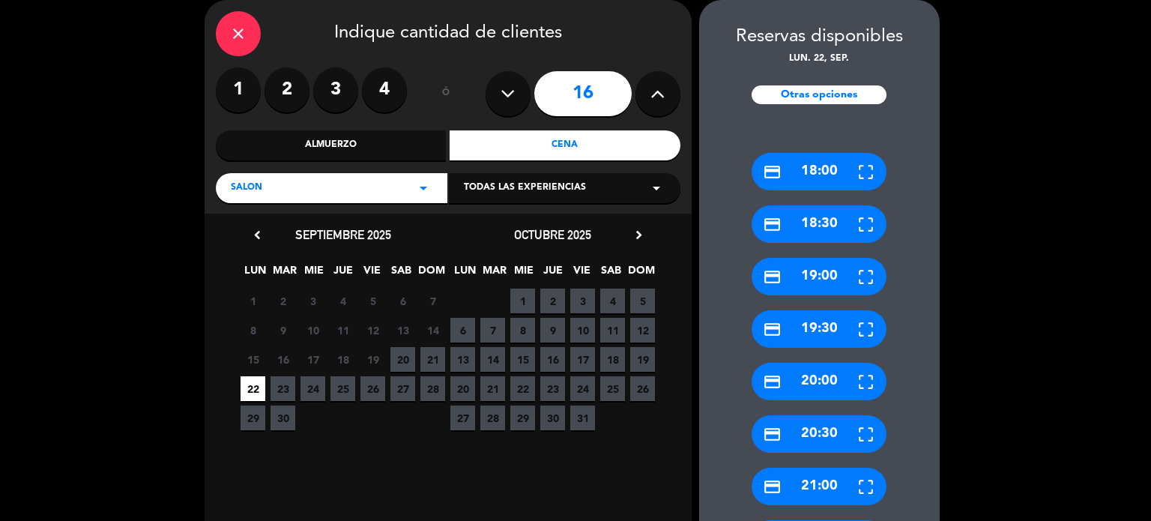
scroll to position [400, 0]
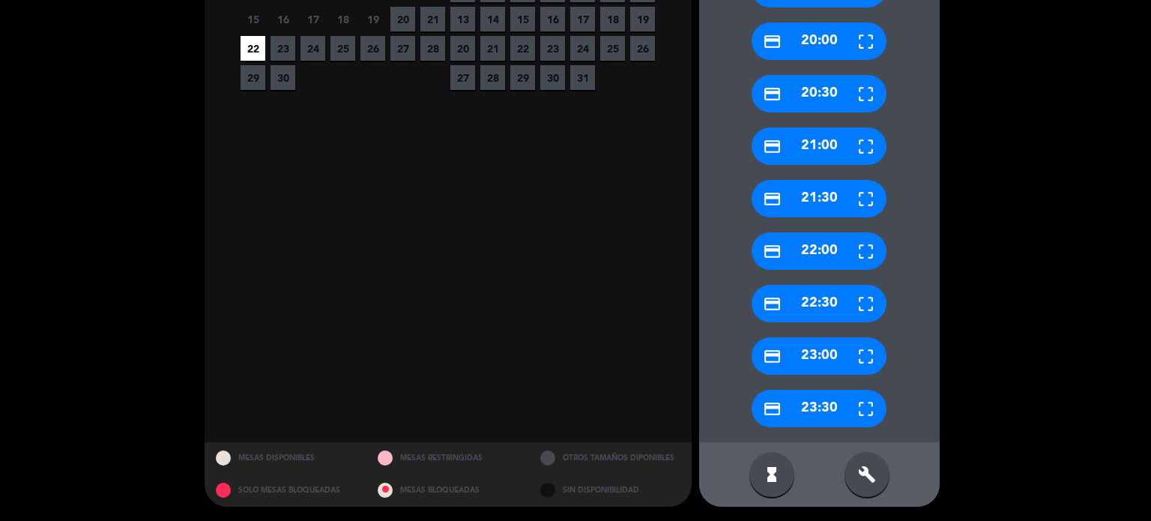
click at [858, 472] on icon "build" at bounding box center [867, 474] width 18 height 18
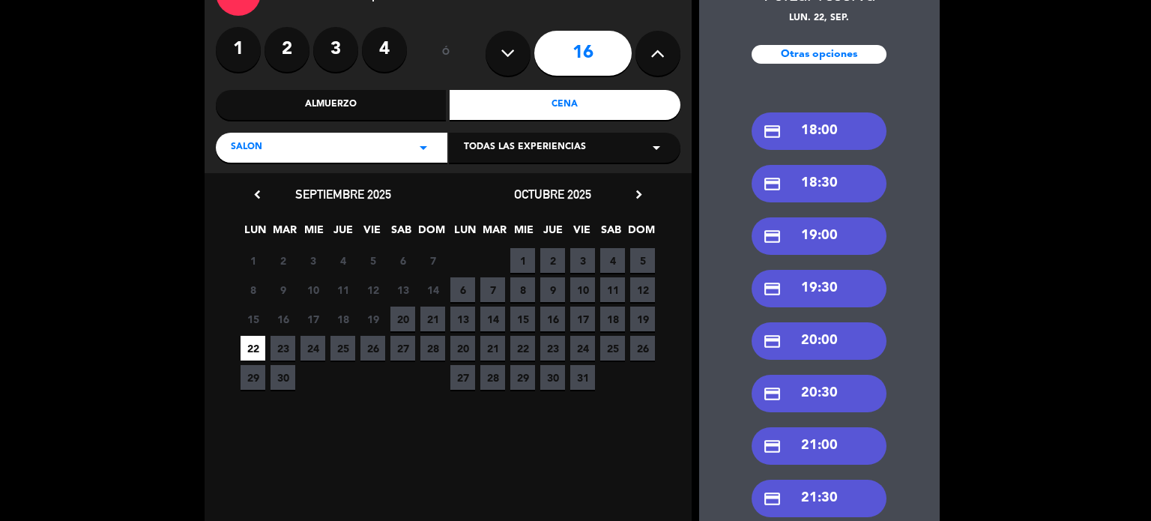
scroll to position [250, 0]
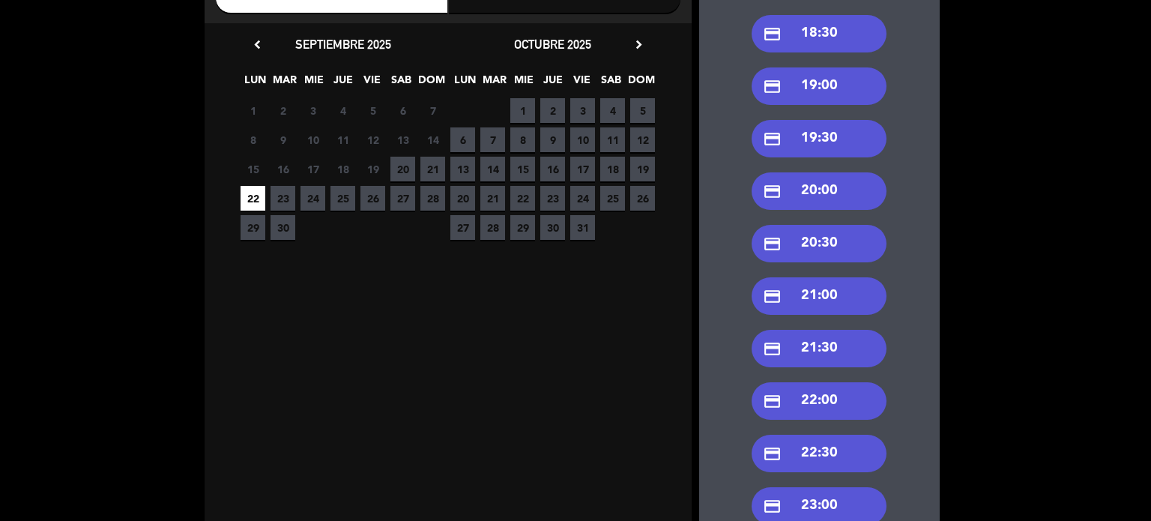
drag, startPoint x: 839, startPoint y: 404, endPoint x: 915, endPoint y: 455, distance: 91.3
click at [915, 455] on div "credit_card 18:00 credit_card 18:30 credit_card 19:00 credit_card 19:30 credit_…" at bounding box center [819, 263] width 241 height 660
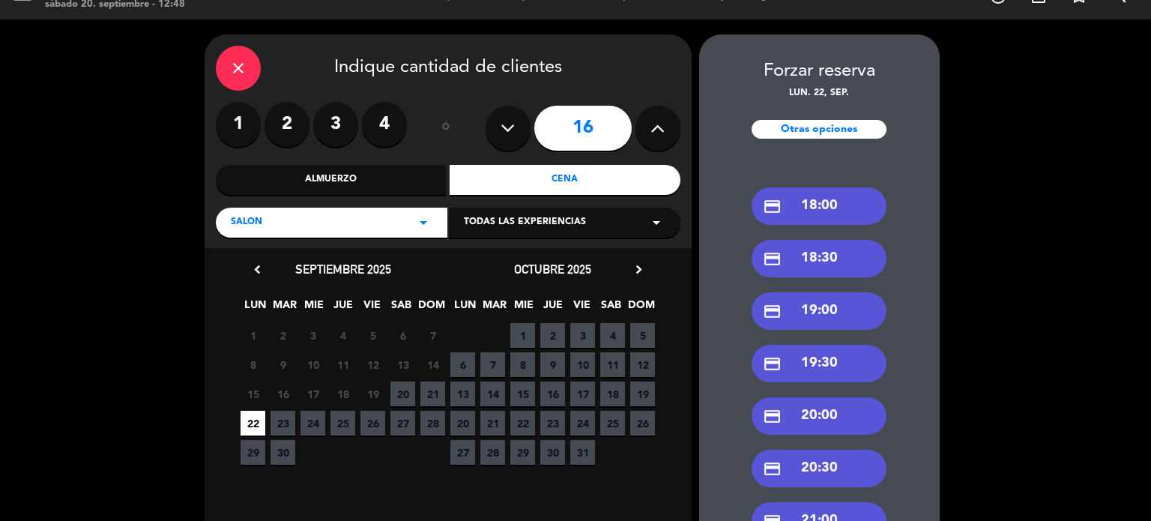
click at [838, 468] on div "credit_card 20:30" at bounding box center [819, 468] width 135 height 37
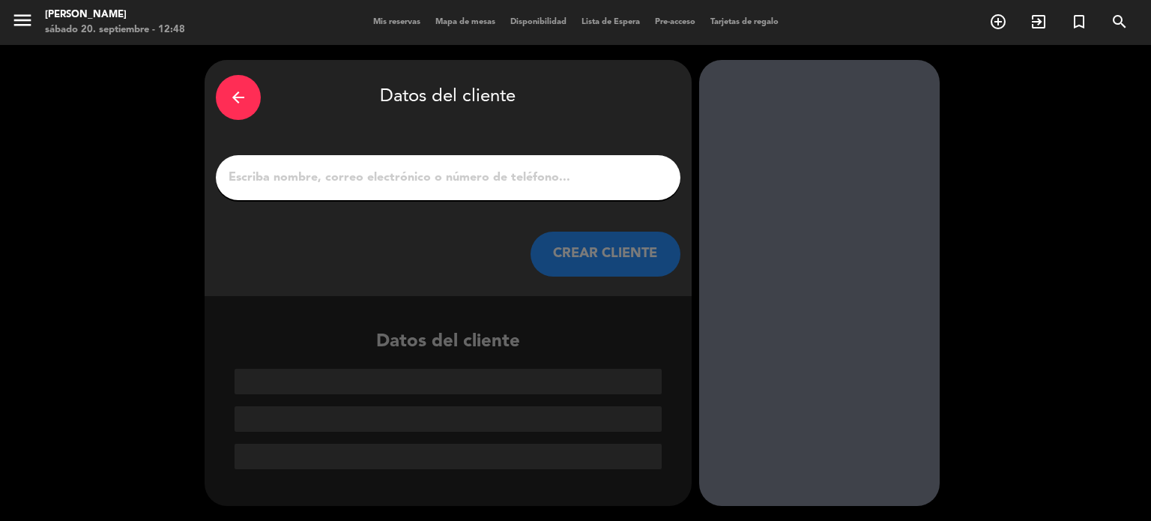
click at [510, 170] on input "1" at bounding box center [448, 177] width 442 height 21
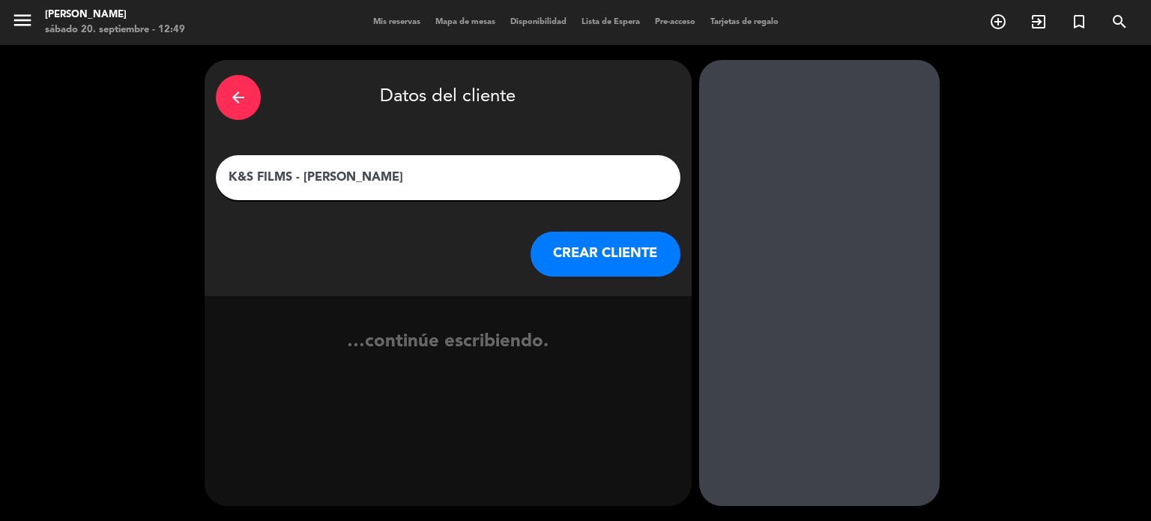
type input "K&S FILMS - DIEGO COPELLO"
click at [571, 265] on button "CREAR CLIENTE" at bounding box center [606, 254] width 150 height 45
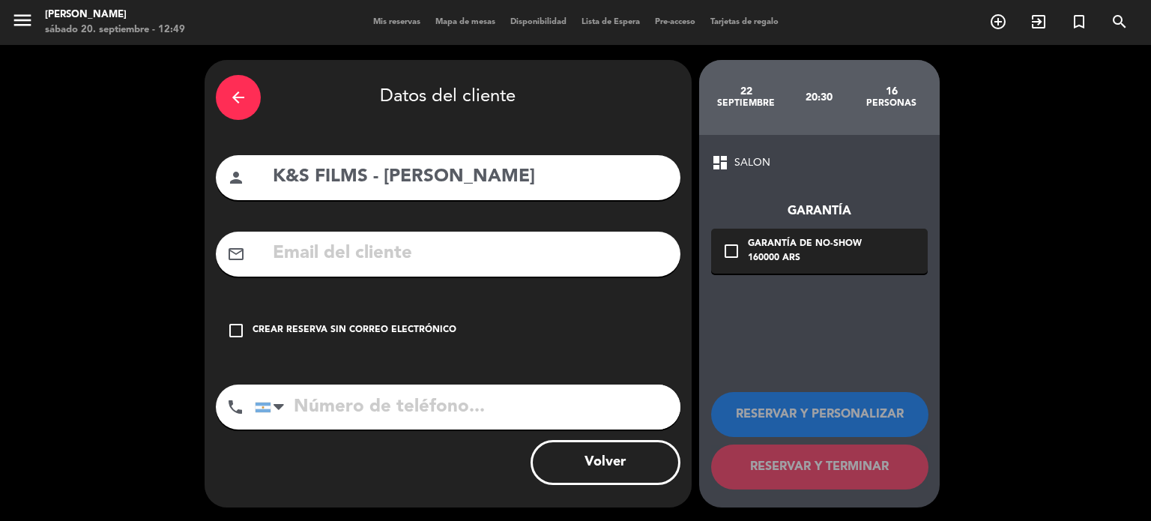
click at [585, 324] on div "check_box_outline_blank Crear reserva sin correo electrónico" at bounding box center [448, 330] width 465 height 45
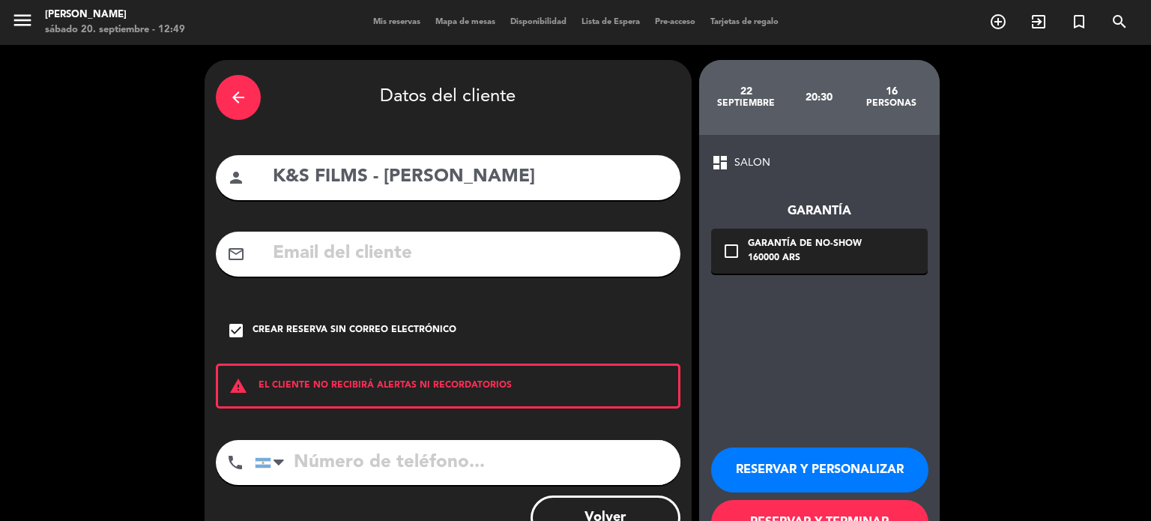
click at [779, 477] on button "RESERVAR Y PERSONALIZAR" at bounding box center [819, 469] width 217 height 45
